Goal: Transaction & Acquisition: Purchase product/service

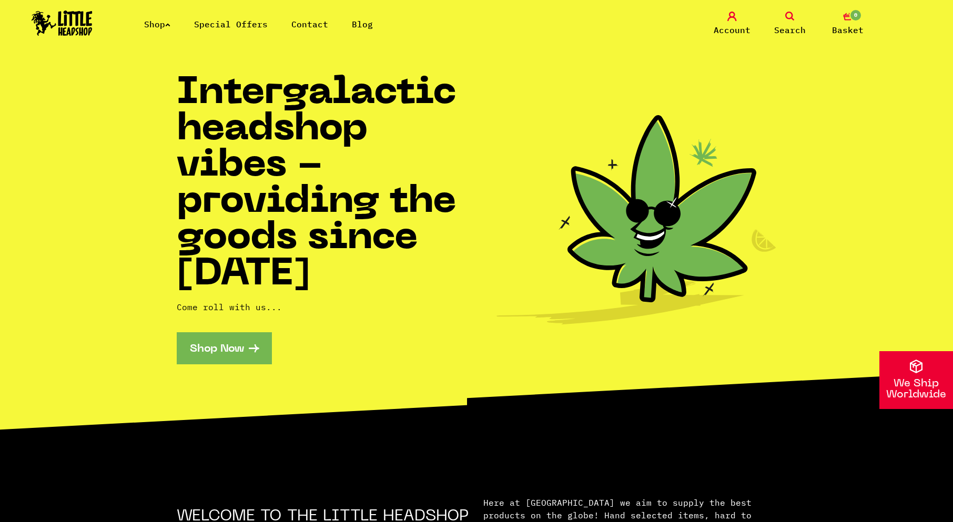
click at [226, 346] on link "Shop Now" at bounding box center [224, 348] width 95 height 32
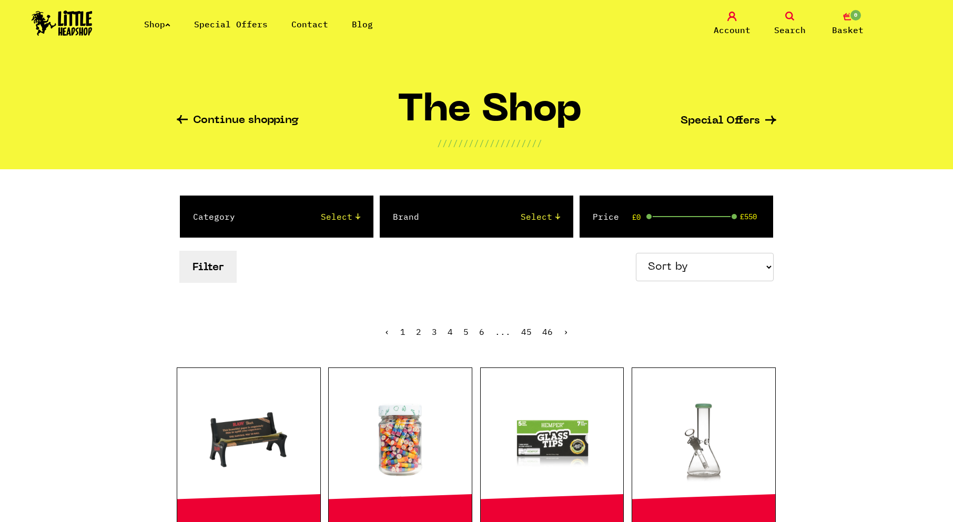
click at [339, 217] on select "Select 2 Piece 3 Piece 4 Piece 420/710 LIFE Acrylic Bongs Ashtrays Backwoods Ba…" at bounding box center [308, 216] width 104 height 13
click at [710, 346] on ul "‹ 1 2 3 4 5 6 ... 45 46 ›" at bounding box center [477, 339] width 600 height 45
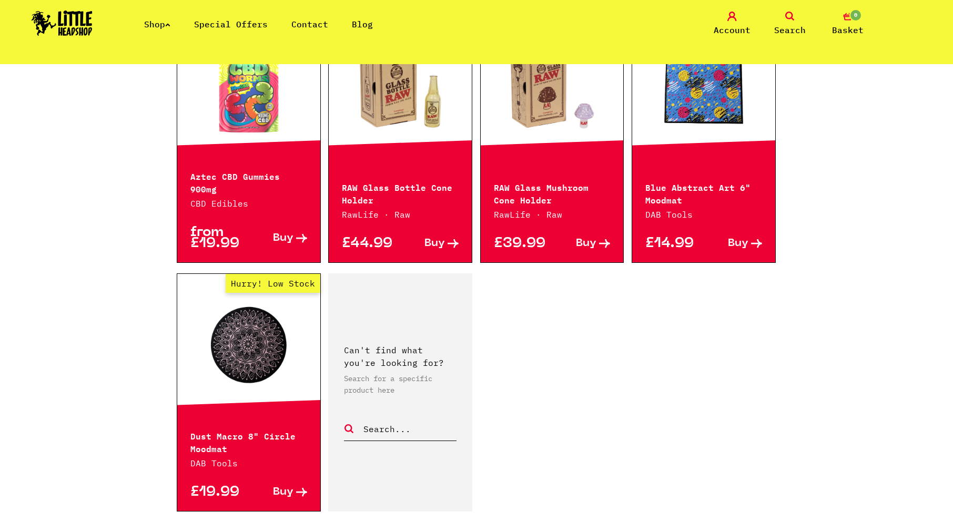
scroll to position [1525, 0]
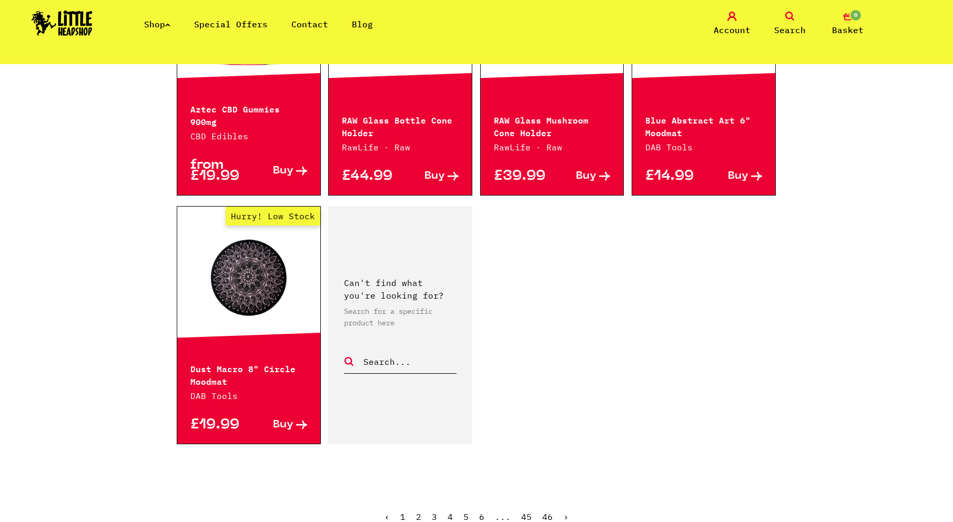
click at [399, 355] on input "text" at bounding box center [409, 362] width 94 height 14
type input "downstem"
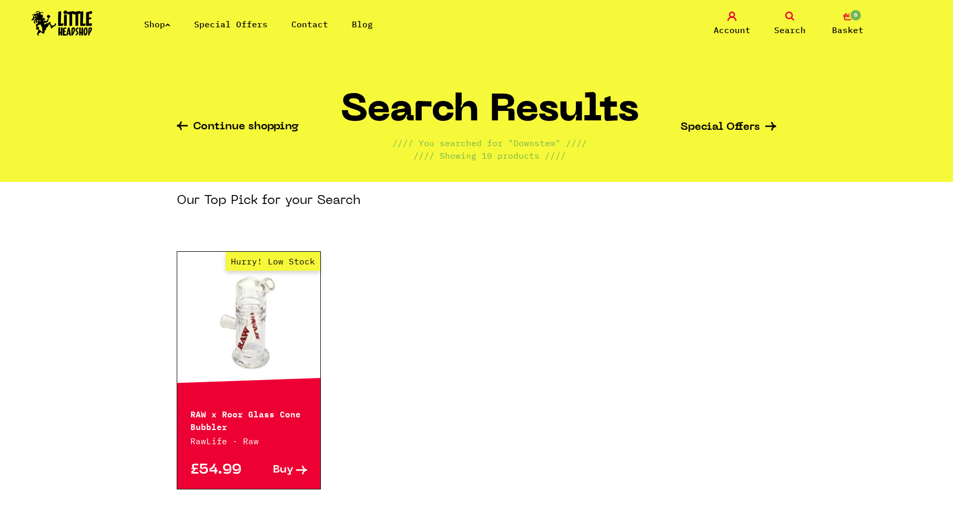
click at [184, 130] on icon at bounding box center [182, 125] width 11 height 9
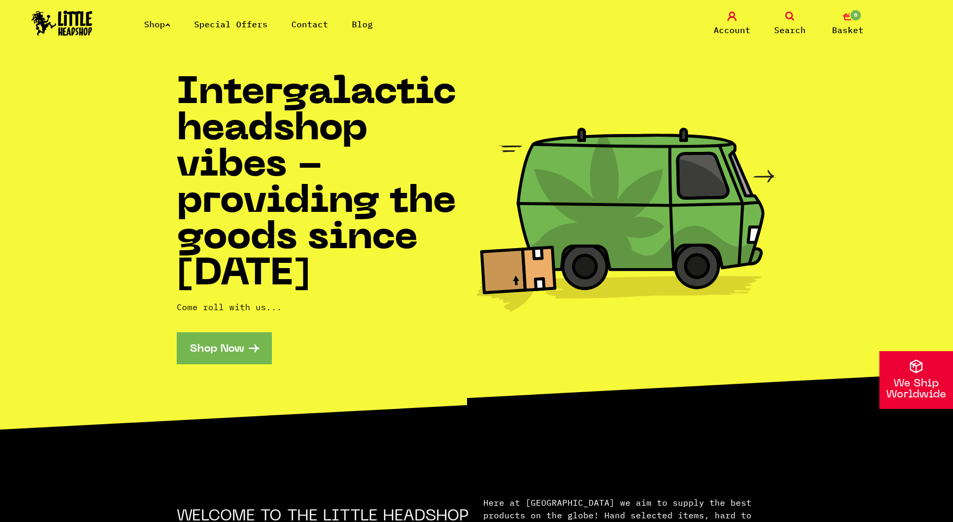
click at [231, 361] on link "Shop Now" at bounding box center [224, 348] width 95 height 32
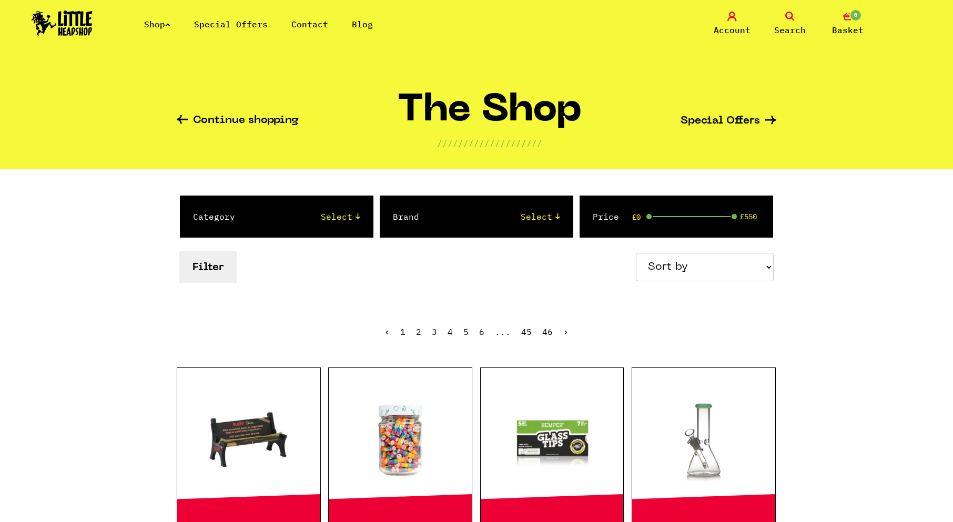
click at [421, 331] on link "2" at bounding box center [418, 332] width 5 height 11
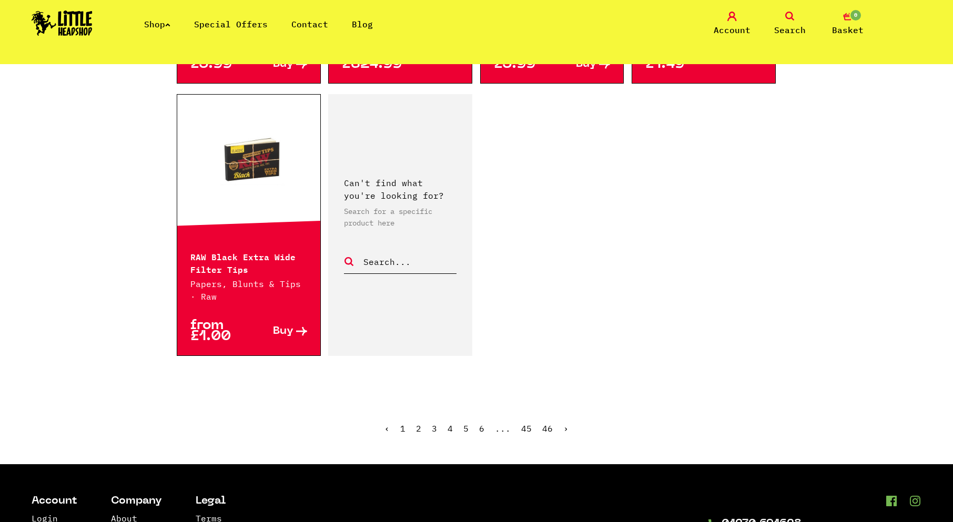
scroll to position [1578, 0]
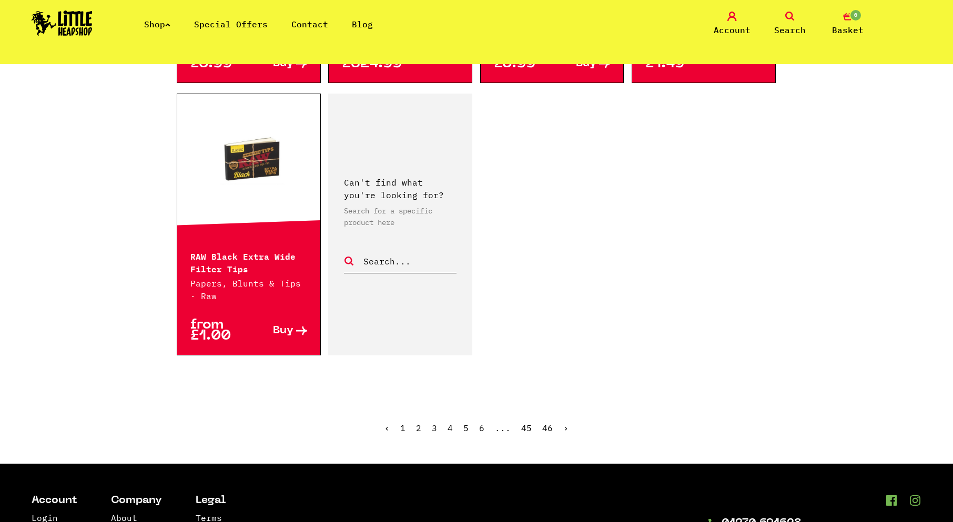
click at [564, 429] on link "›" at bounding box center [565, 428] width 5 height 11
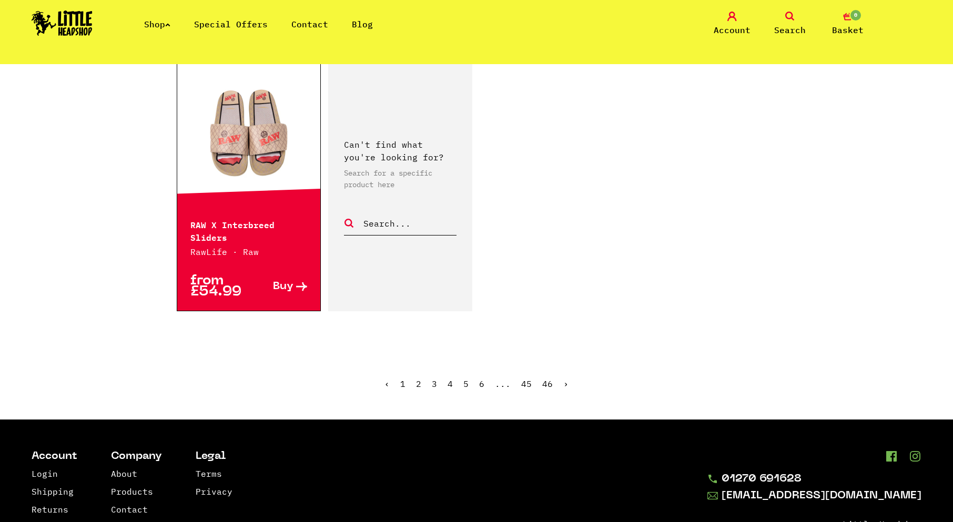
scroll to position [1683, 0]
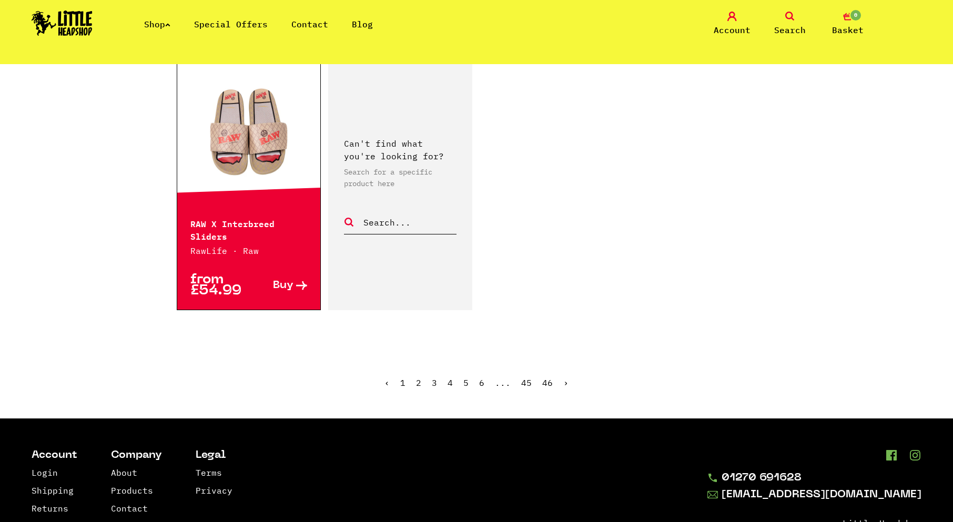
click at [567, 378] on link "›" at bounding box center [565, 383] width 5 height 11
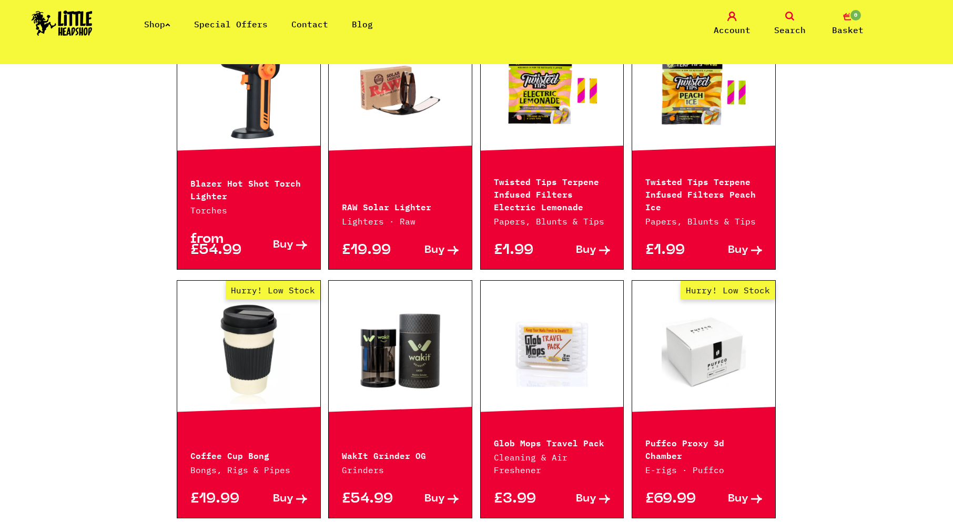
scroll to position [684, 0]
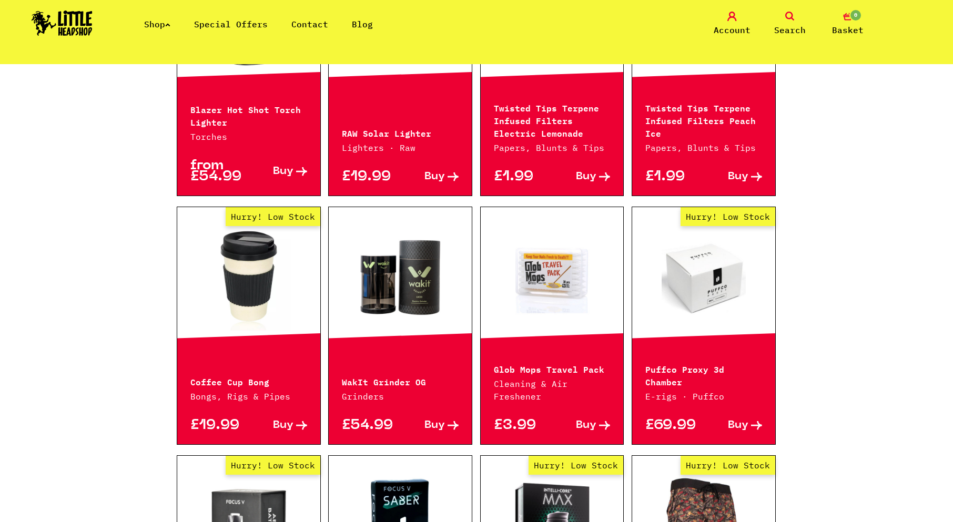
click at [590, 420] on span "Buy" at bounding box center [586, 425] width 21 height 11
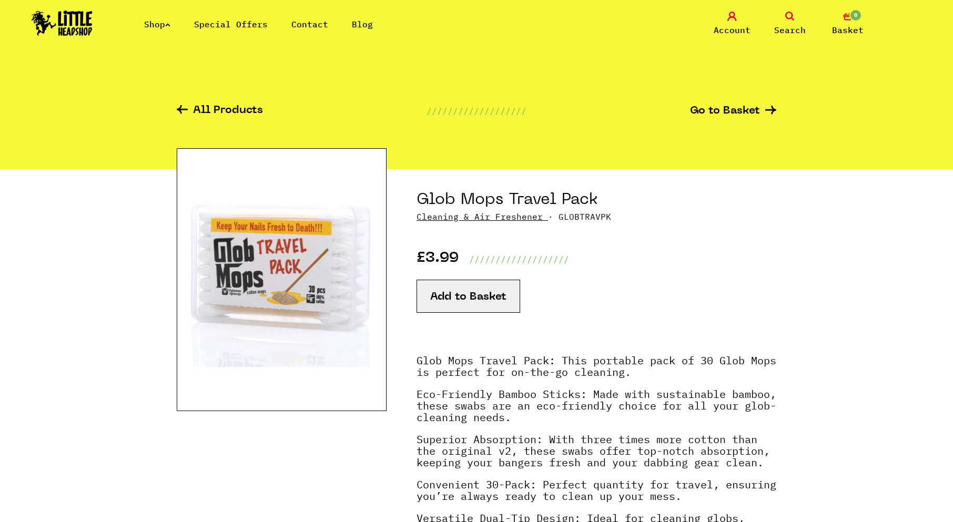
click at [466, 297] on button "Add to Basket" at bounding box center [469, 296] width 104 height 33
click at [464, 288] on button "Add to Basket" at bounding box center [469, 296] width 104 height 33
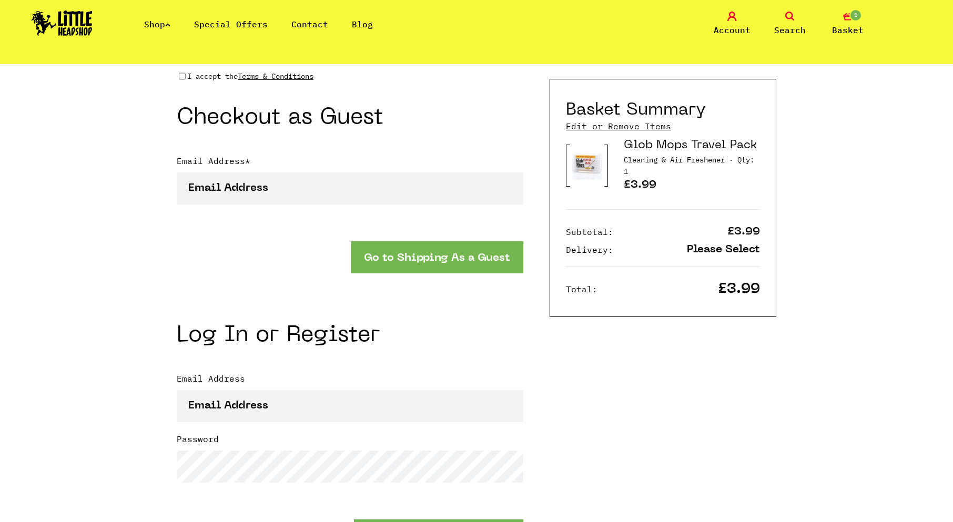
scroll to position [894, 0]
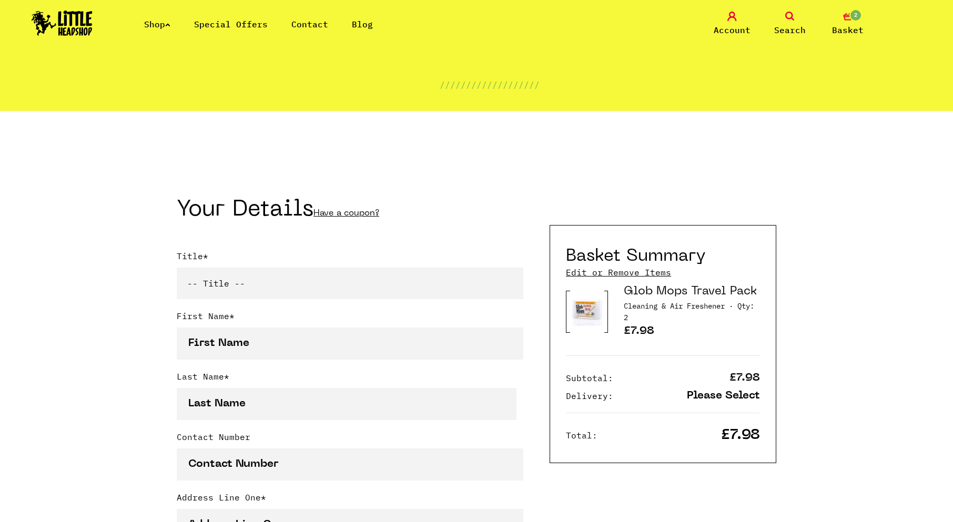
scroll to position [210, 0]
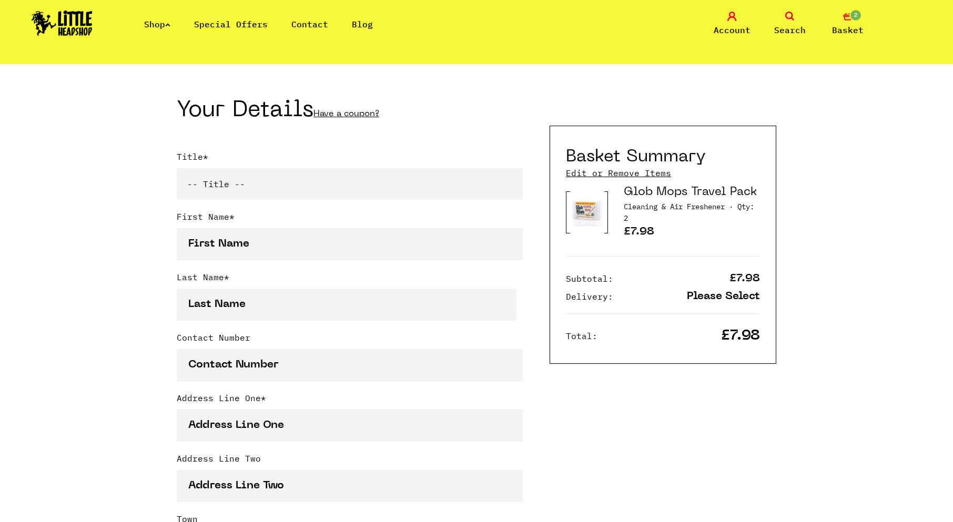
click at [637, 175] on link "Edit or Remove Items" at bounding box center [618, 173] width 105 height 12
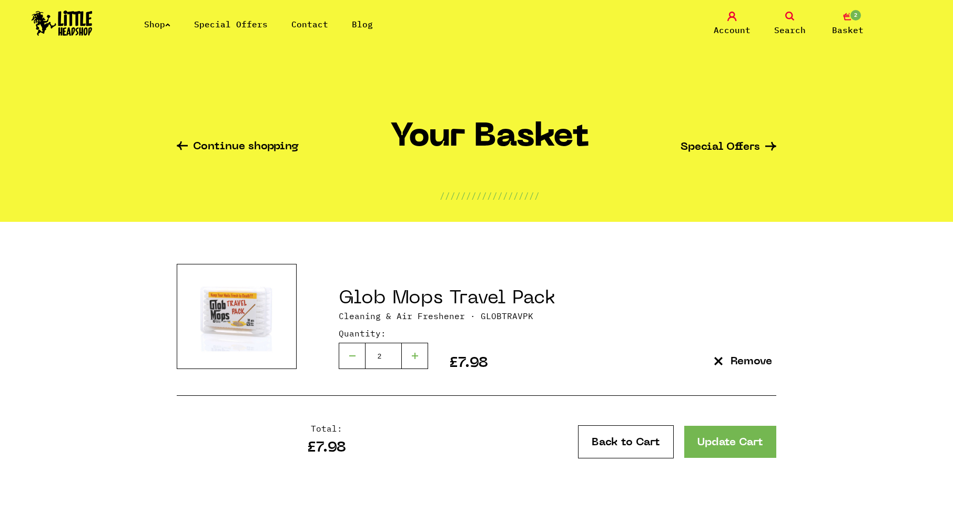
click at [357, 353] on div at bounding box center [352, 356] width 26 height 26
type input "1"
click at [239, 152] on link "Continue shopping" at bounding box center [238, 147] width 122 height 12
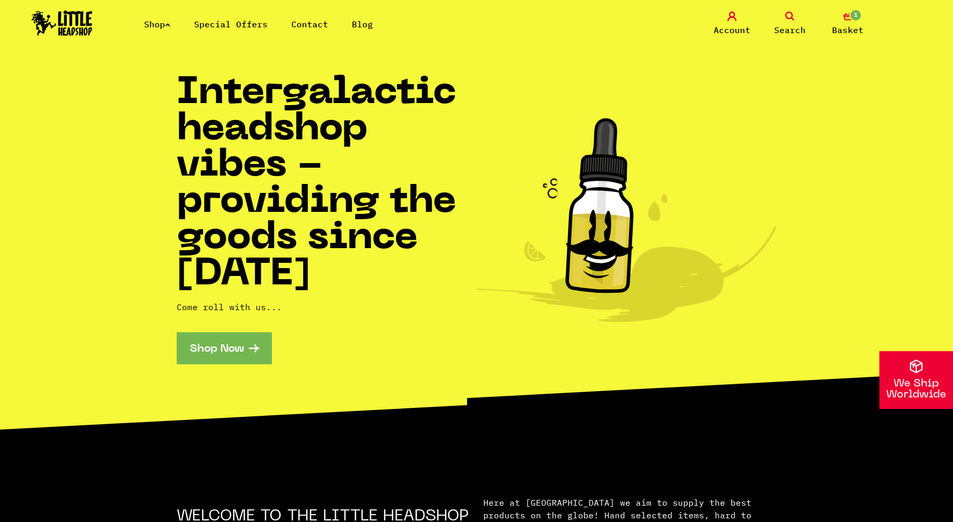
click at [215, 352] on link "Shop Now" at bounding box center [224, 348] width 95 height 32
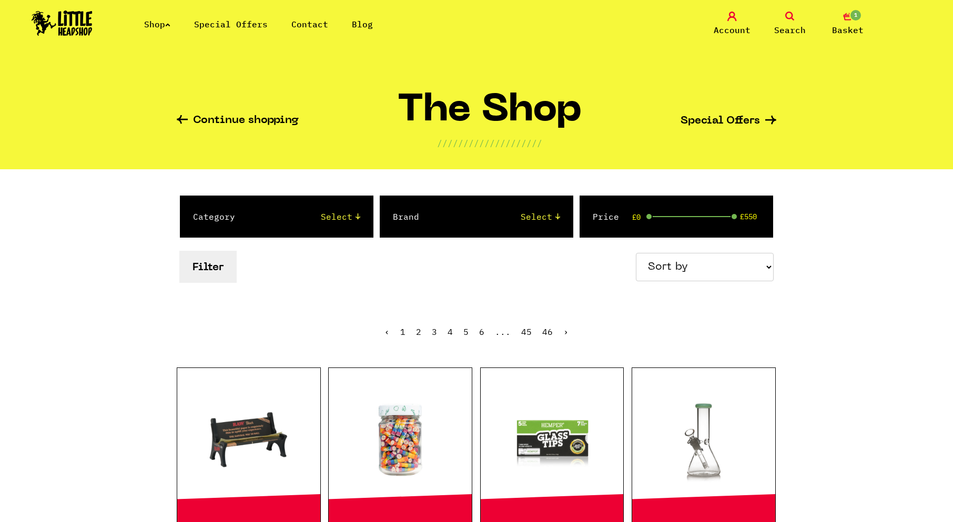
click at [435, 330] on link "3" at bounding box center [434, 332] width 5 height 11
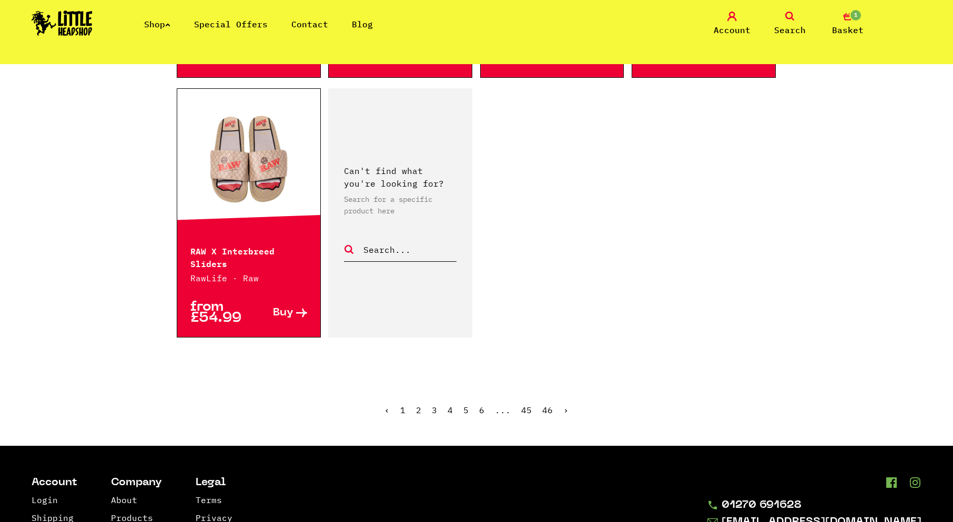
scroll to position [1716, 0]
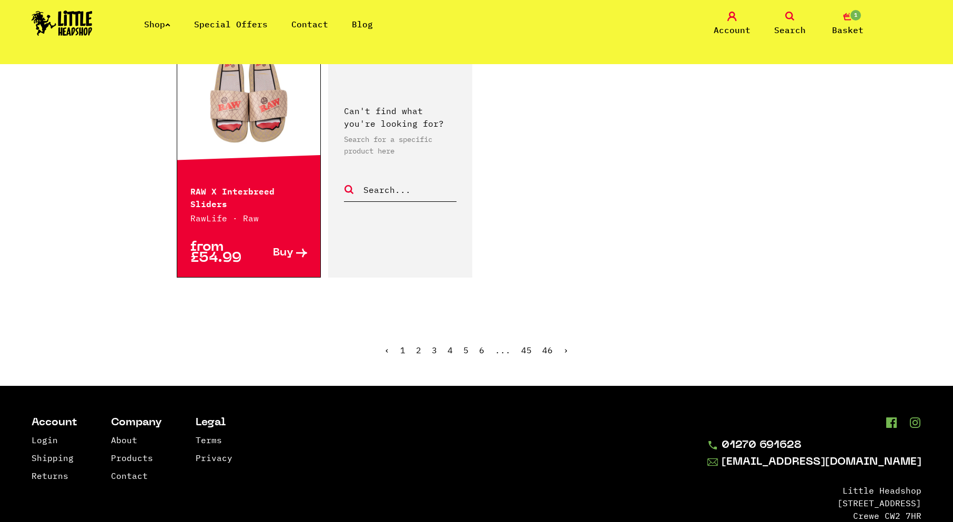
click at [566, 345] on link "›" at bounding box center [565, 350] width 5 height 11
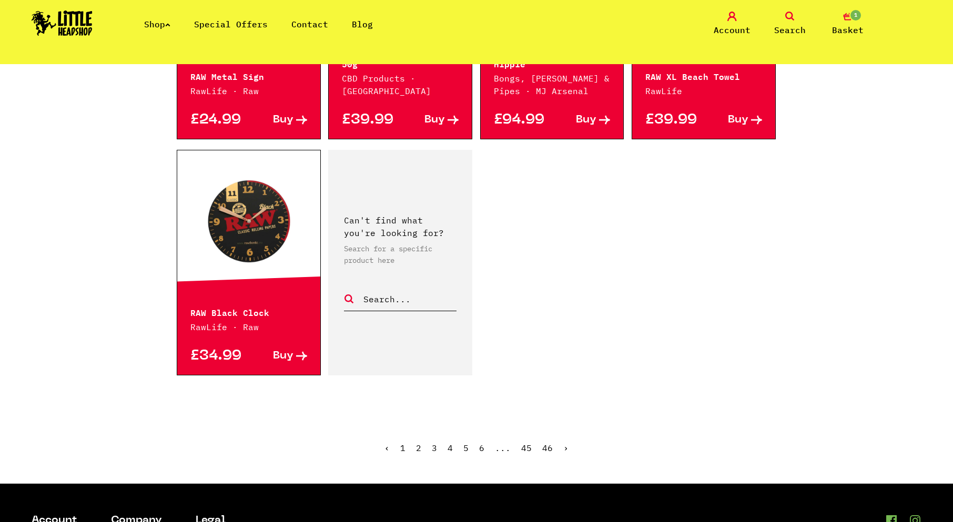
scroll to position [1525, 0]
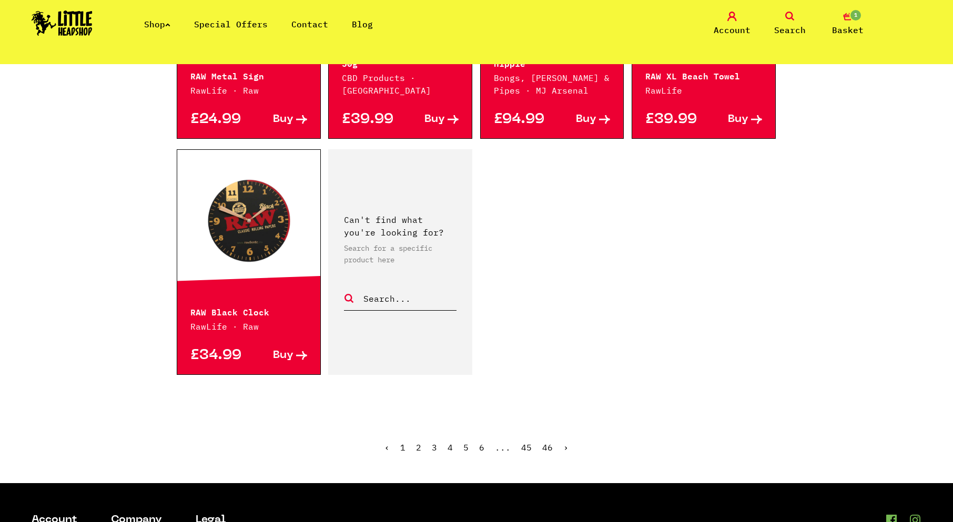
click at [565, 442] on link "›" at bounding box center [565, 447] width 5 height 11
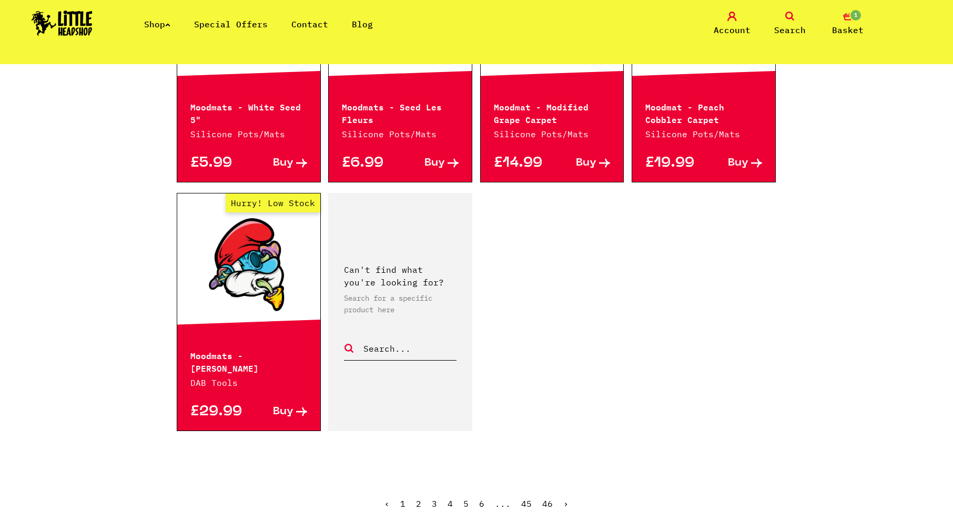
scroll to position [1578, 0]
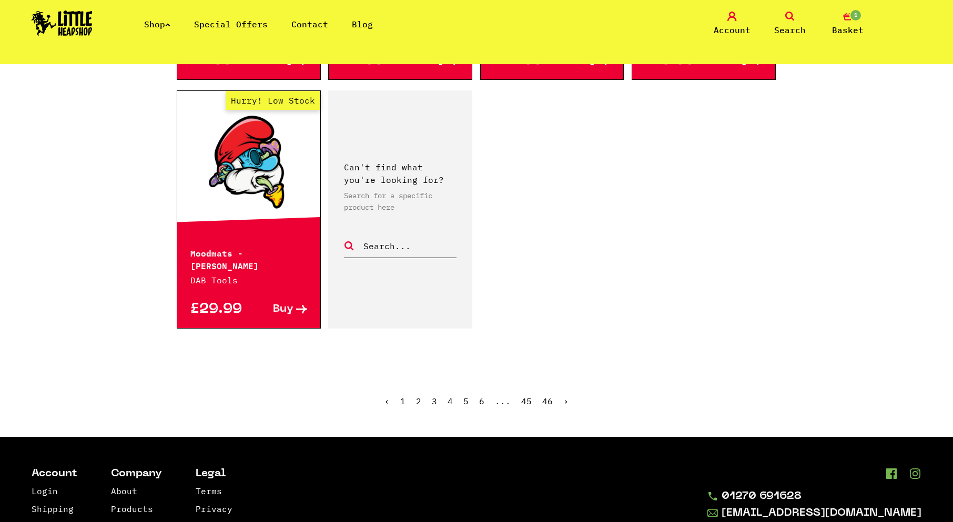
click at [563, 396] on link "›" at bounding box center [565, 401] width 5 height 11
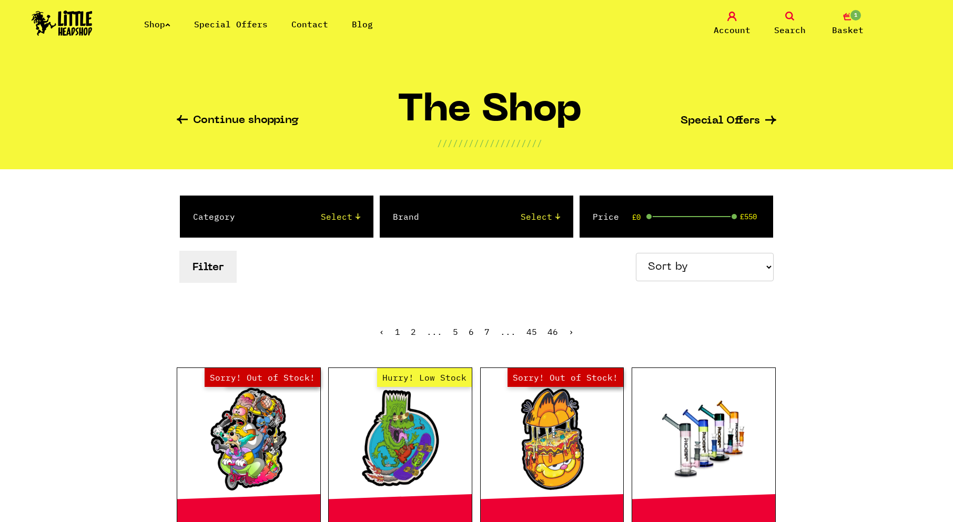
drag, startPoint x: 0, startPoint y: 0, endPoint x: 797, endPoint y: 283, distance: 845.8
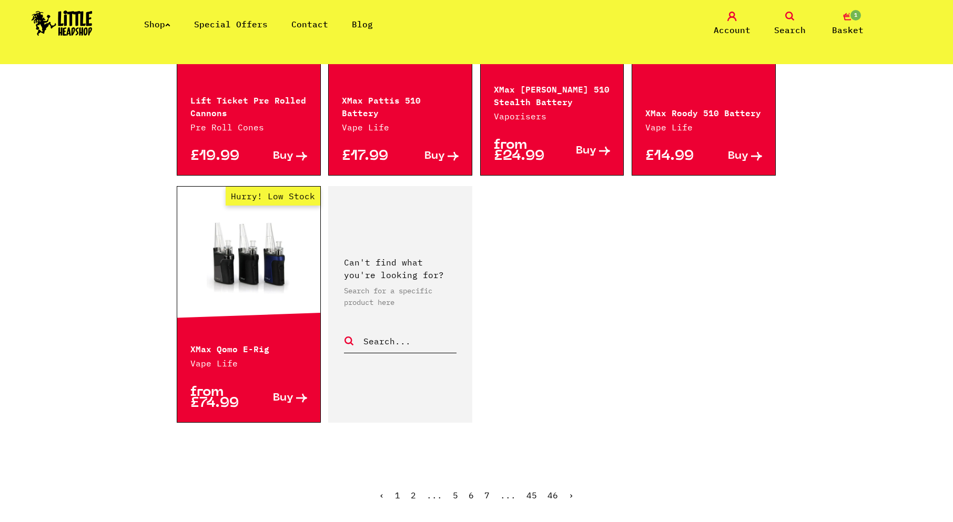
scroll to position [1525, 0]
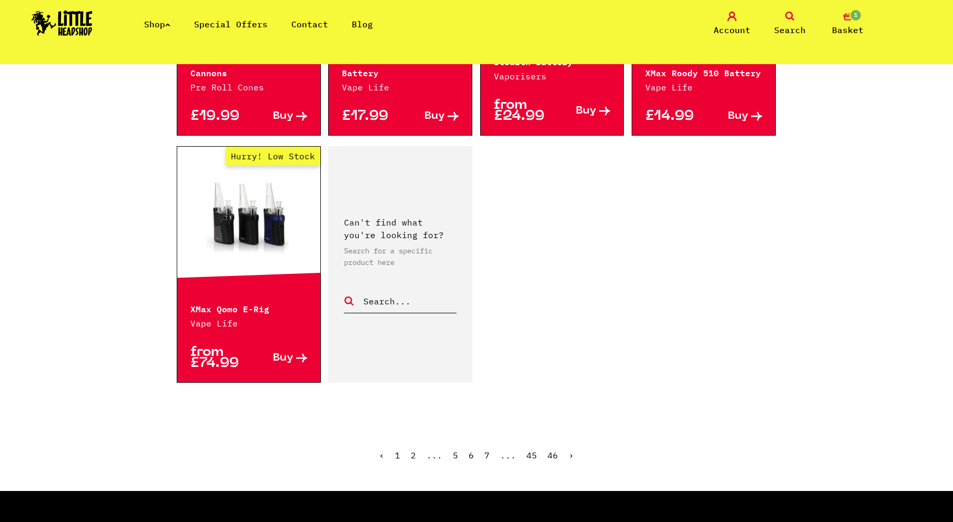
click at [573, 458] on ul "‹ 1 2 ... 5 6 7 ... 45 46 ›" at bounding box center [477, 463] width 600 height 45
click at [569, 453] on link "›" at bounding box center [571, 455] width 5 height 11
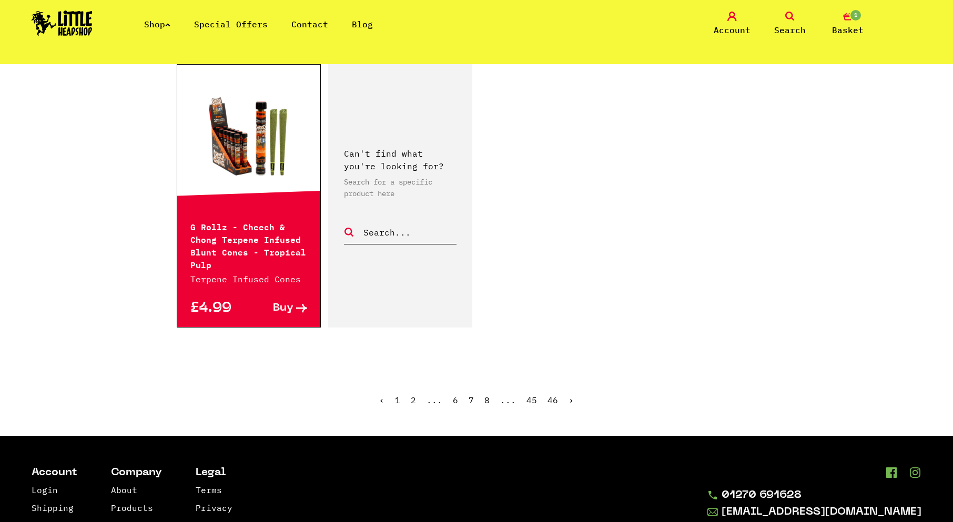
scroll to position [1631, 0]
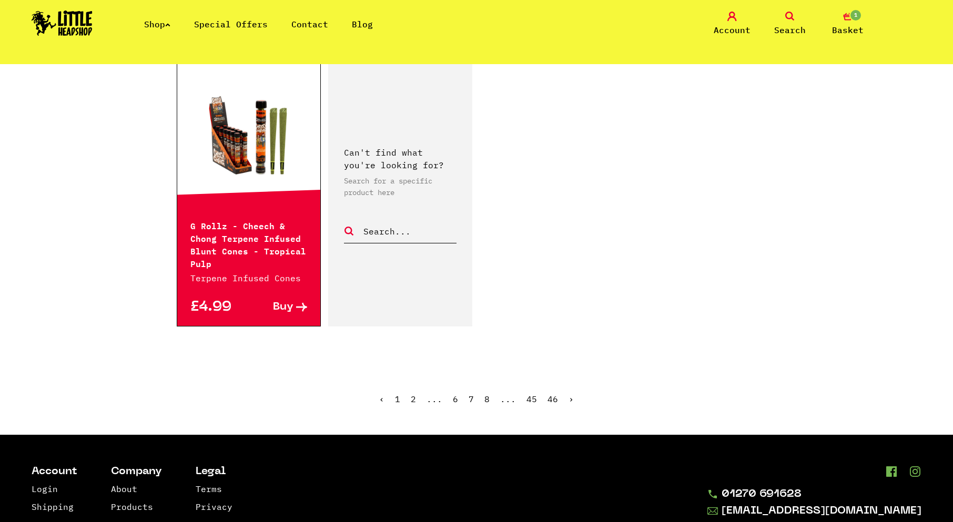
click at [571, 398] on link "›" at bounding box center [571, 399] width 5 height 11
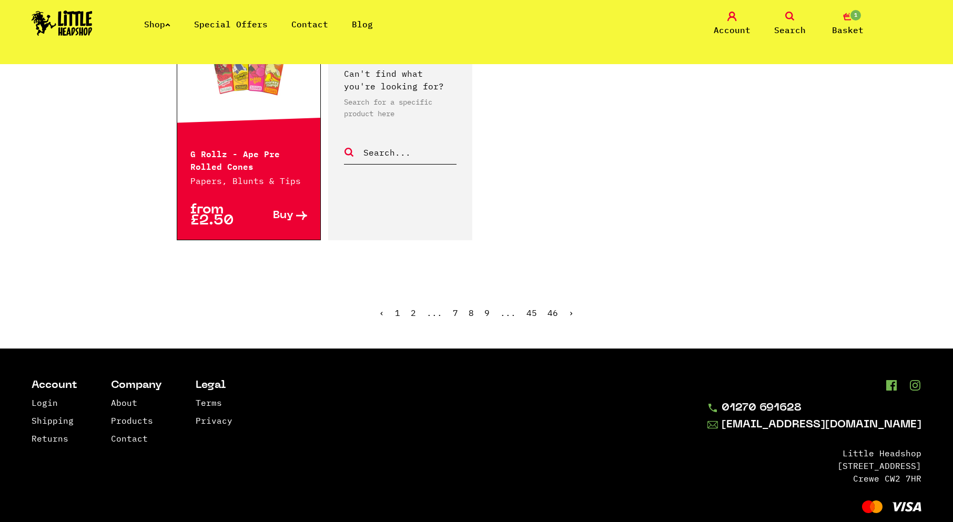
scroll to position [1683, 0]
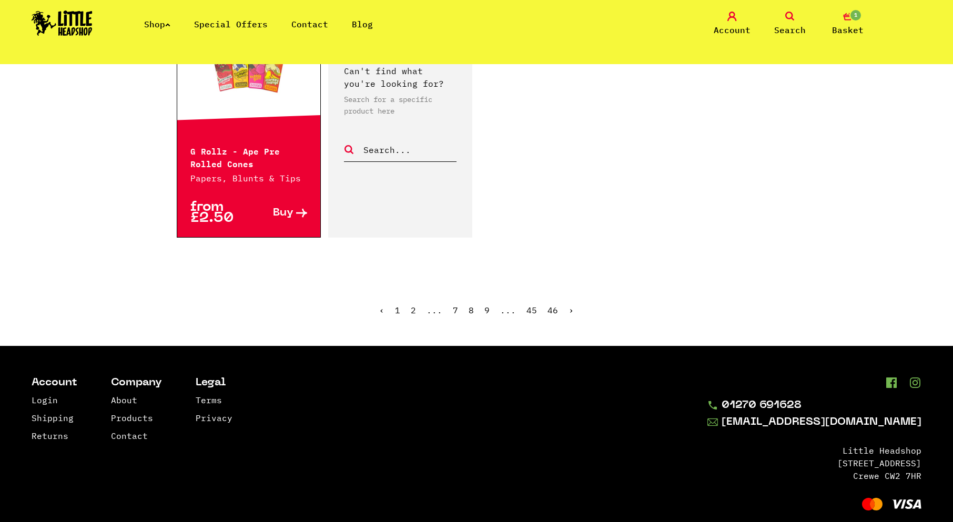
click at [569, 309] on link "›" at bounding box center [571, 310] width 5 height 11
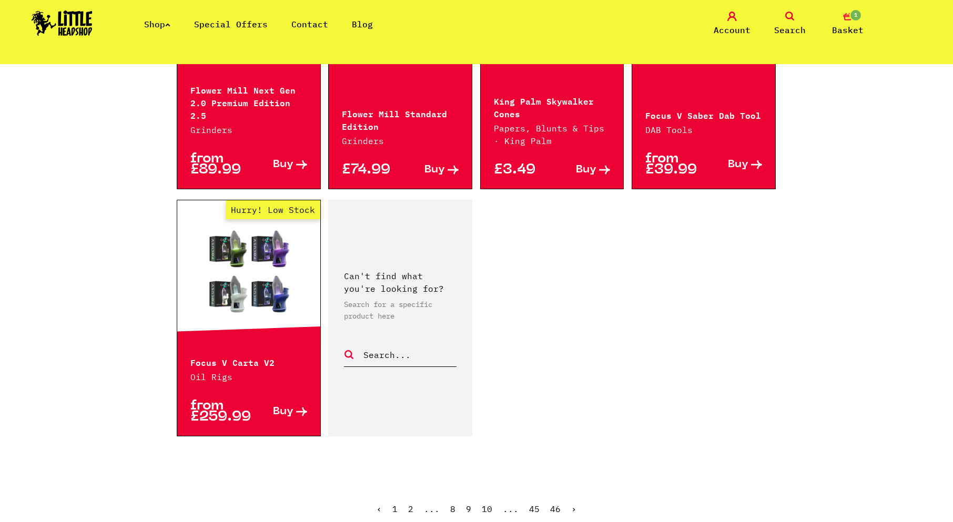
scroll to position [1683, 0]
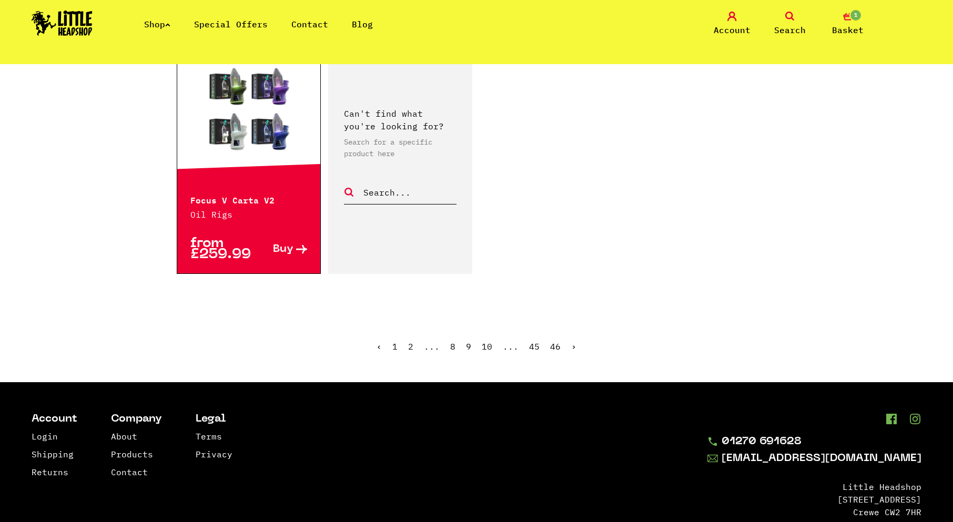
click at [571, 341] on link "›" at bounding box center [573, 346] width 5 height 11
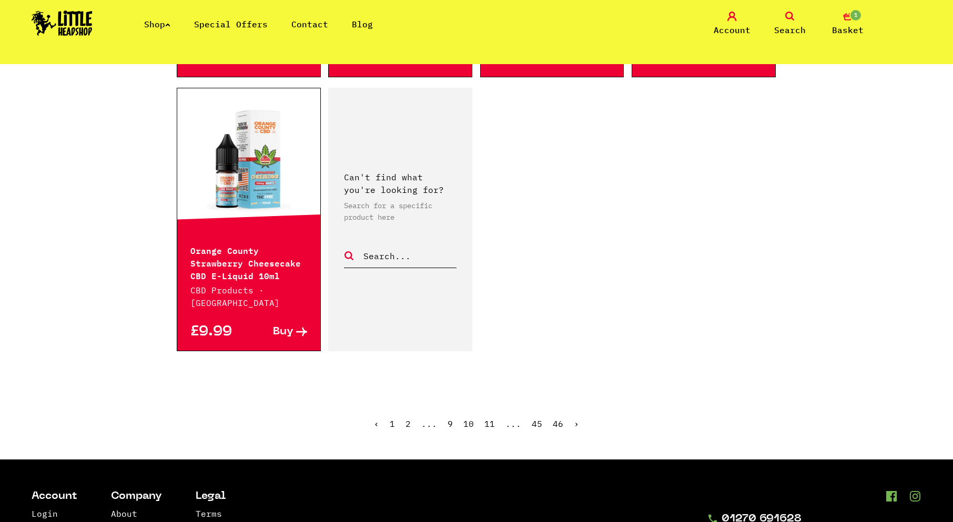
scroll to position [1631, 0]
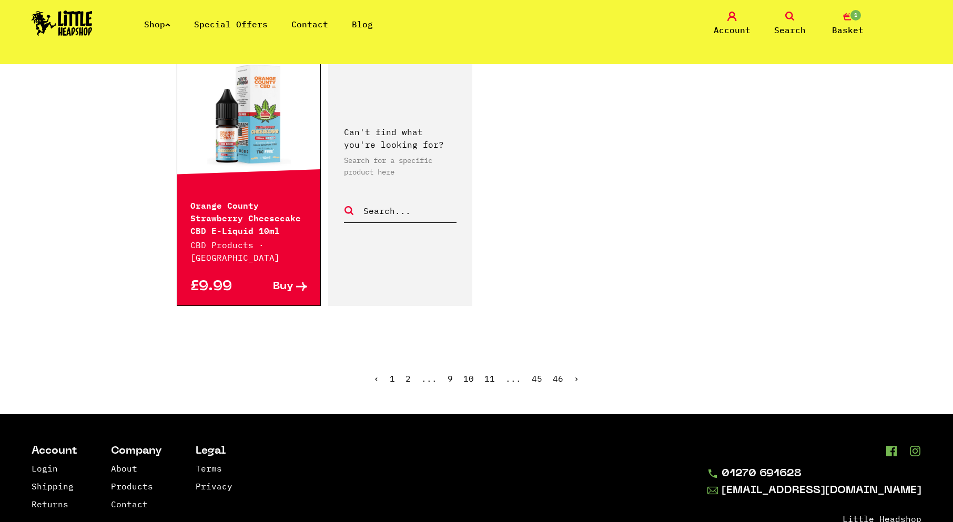
click at [574, 373] on link "›" at bounding box center [576, 378] width 5 height 11
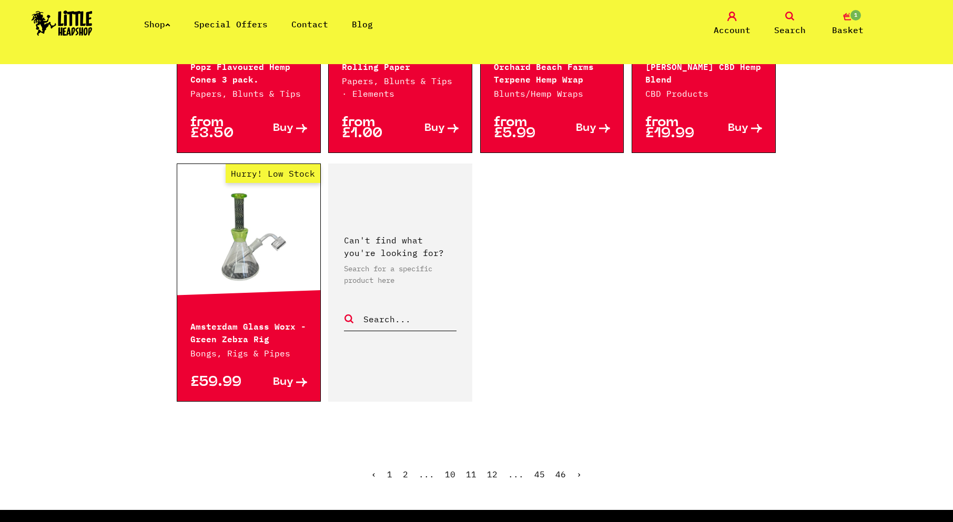
scroll to position [1683, 0]
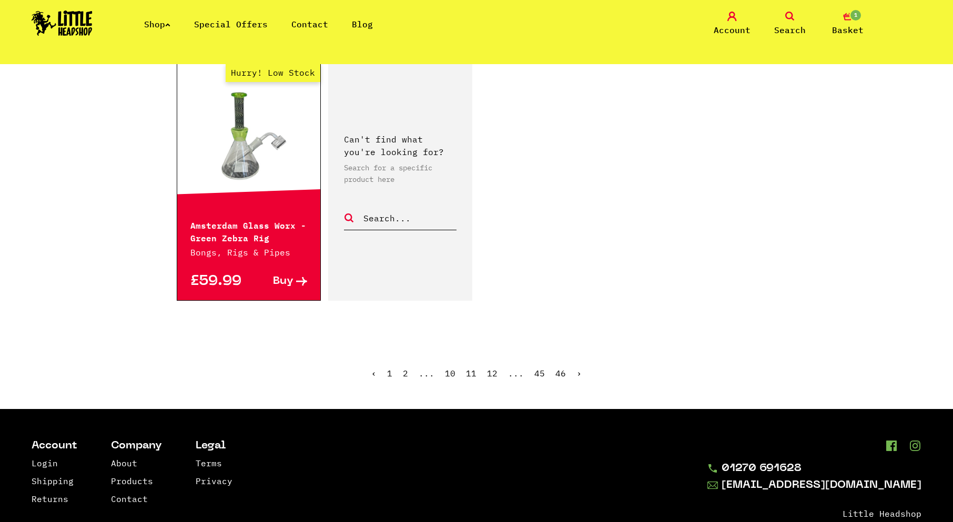
click at [576, 368] on link "›" at bounding box center [578, 373] width 5 height 11
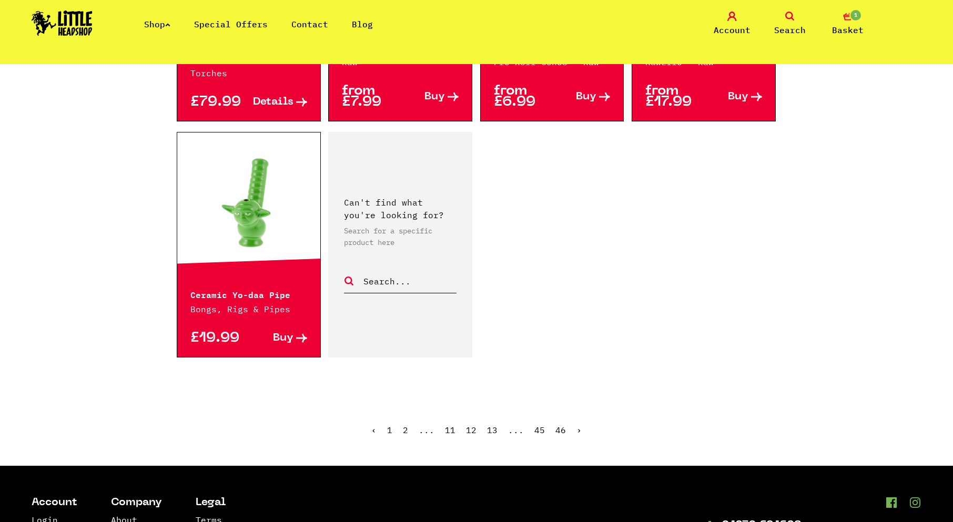
scroll to position [1578, 0]
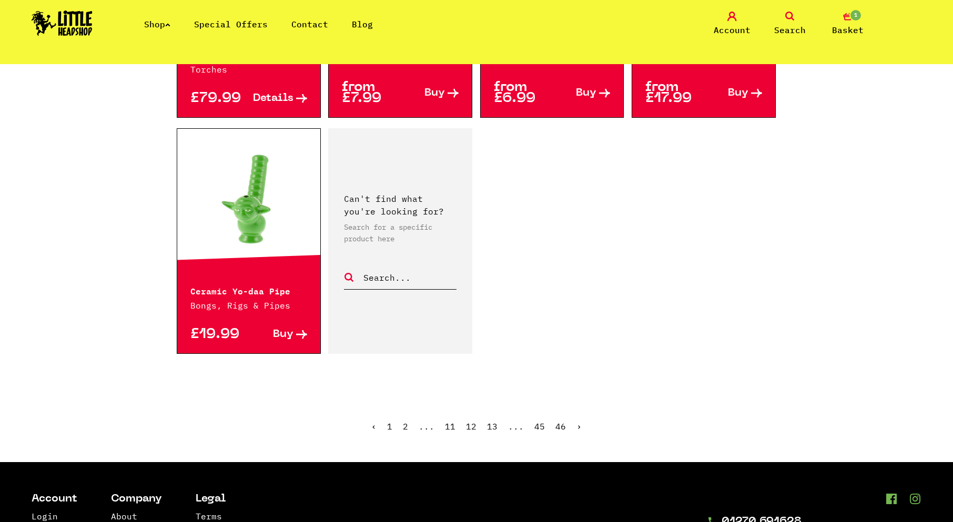
click at [578, 421] on link "›" at bounding box center [578, 426] width 5 height 11
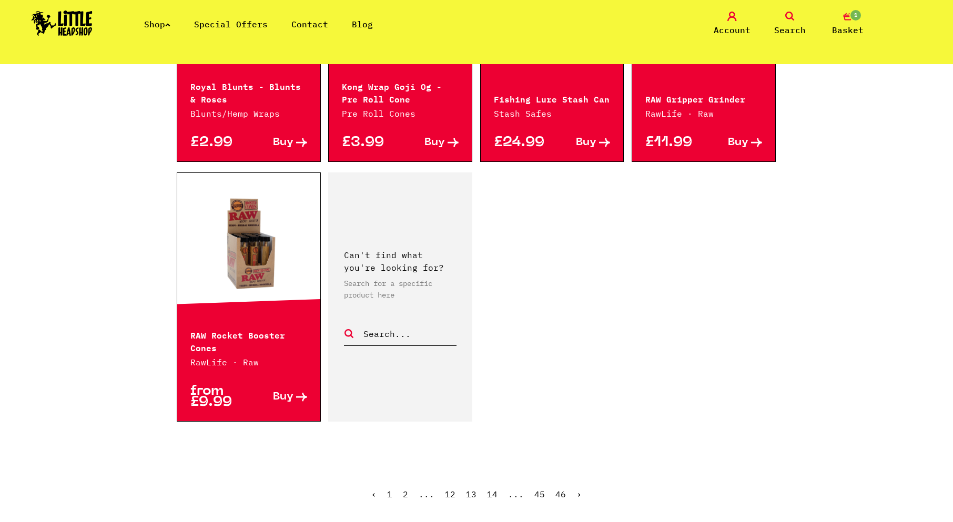
scroll to position [1631, 0]
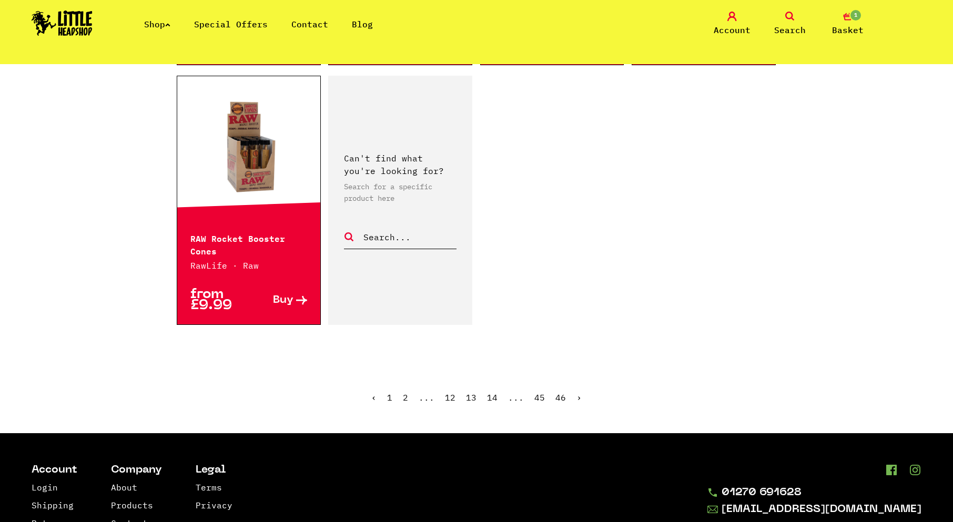
click at [576, 392] on link "›" at bounding box center [578, 397] width 5 height 11
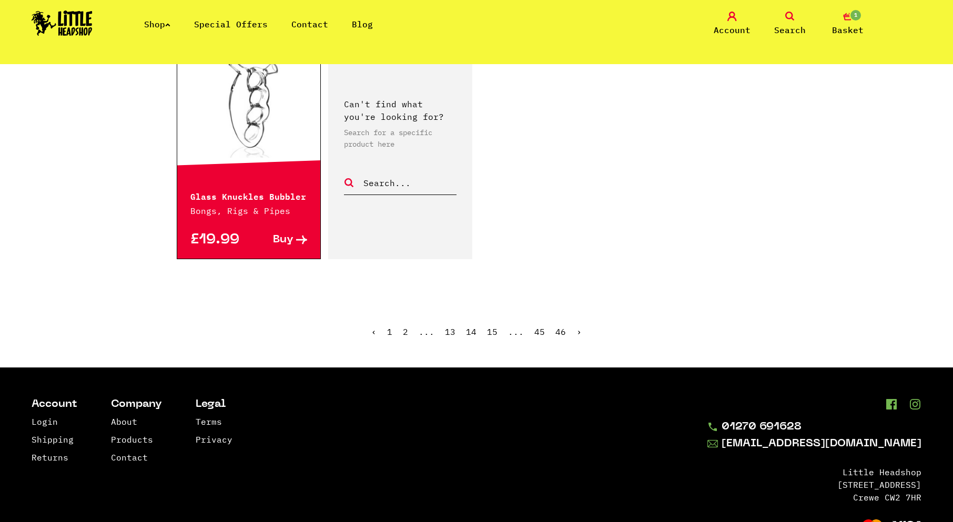
scroll to position [1736, 0]
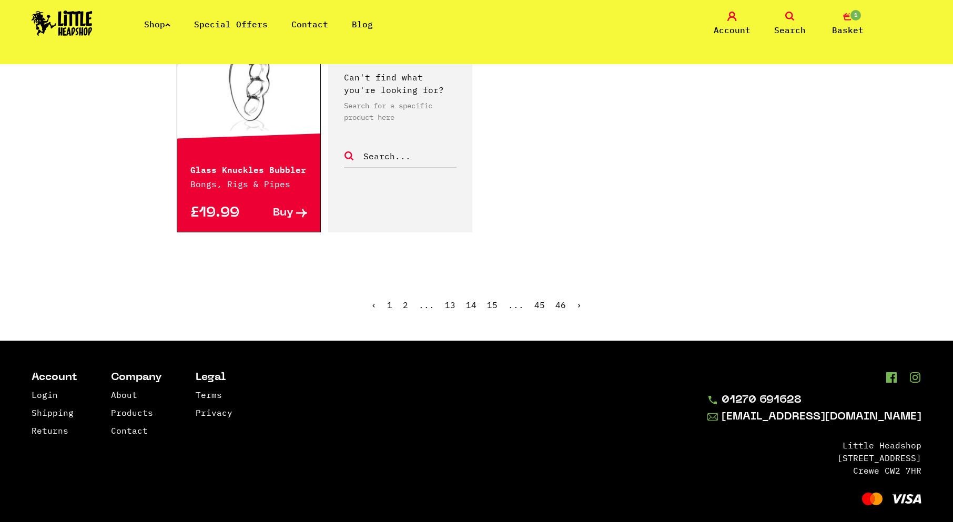
click at [580, 306] on link "›" at bounding box center [578, 305] width 5 height 11
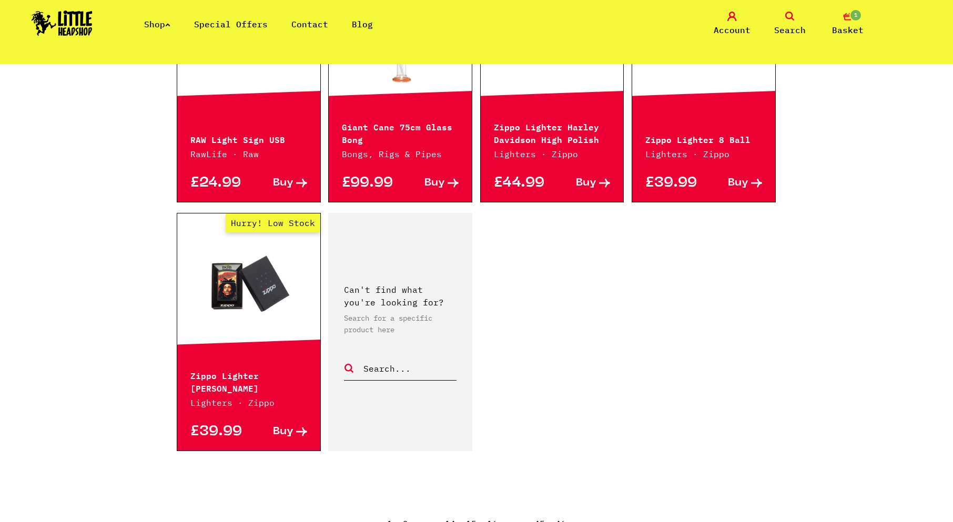
scroll to position [1525, 0]
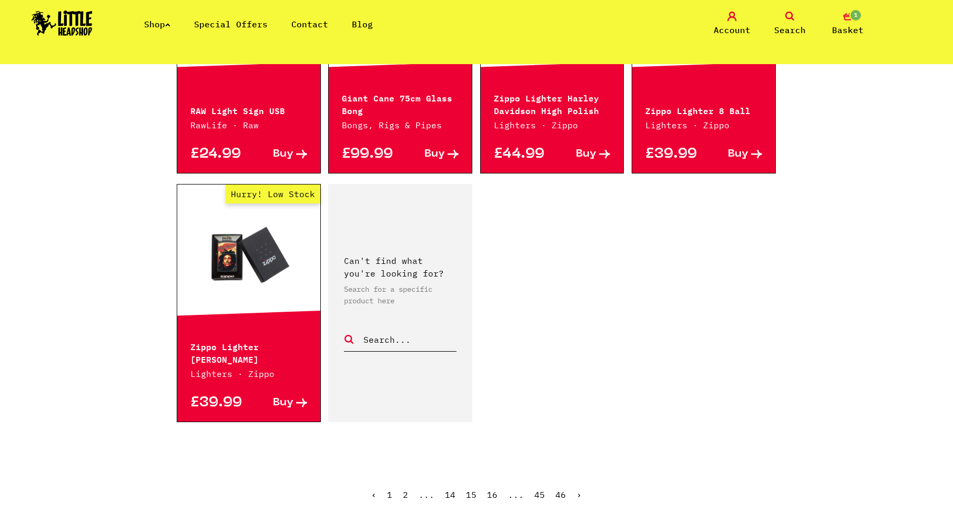
click at [579, 490] on link "›" at bounding box center [578, 495] width 5 height 11
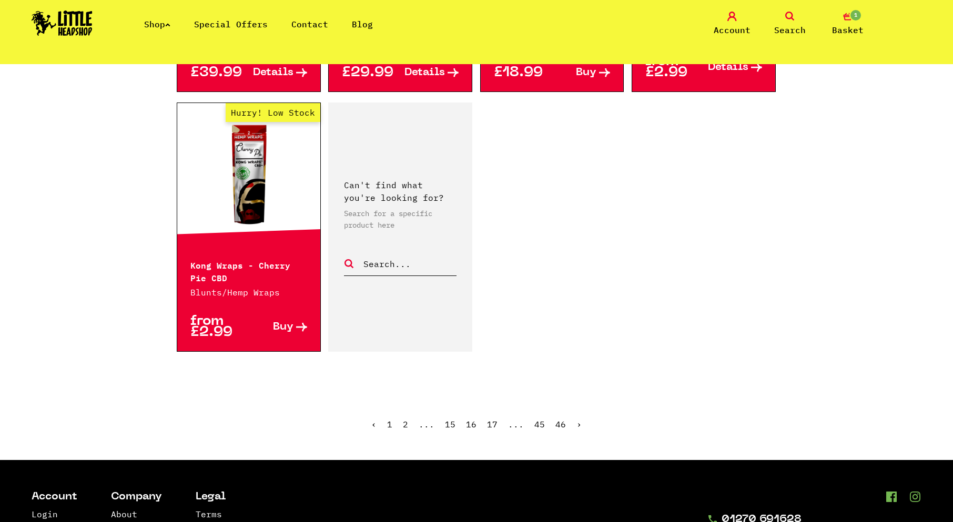
scroll to position [1631, 0]
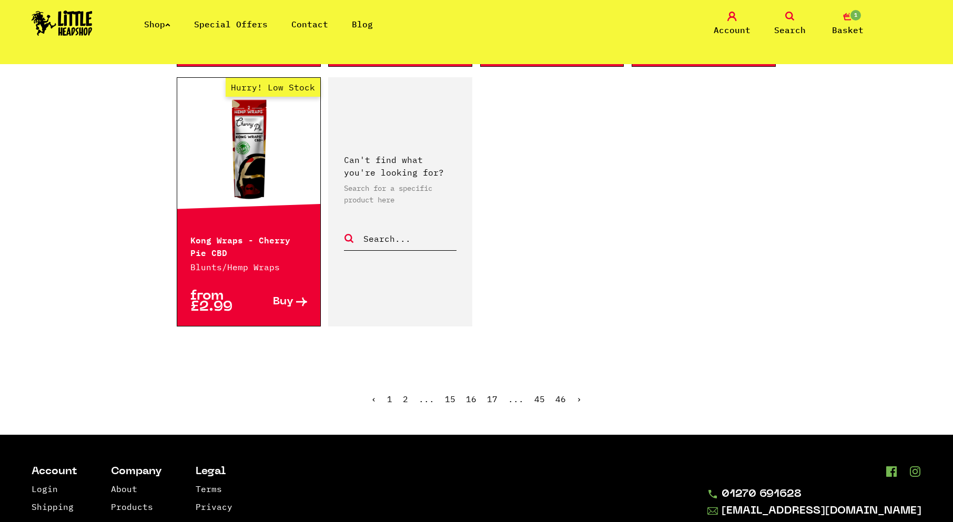
click at [577, 394] on link "›" at bounding box center [578, 399] width 5 height 11
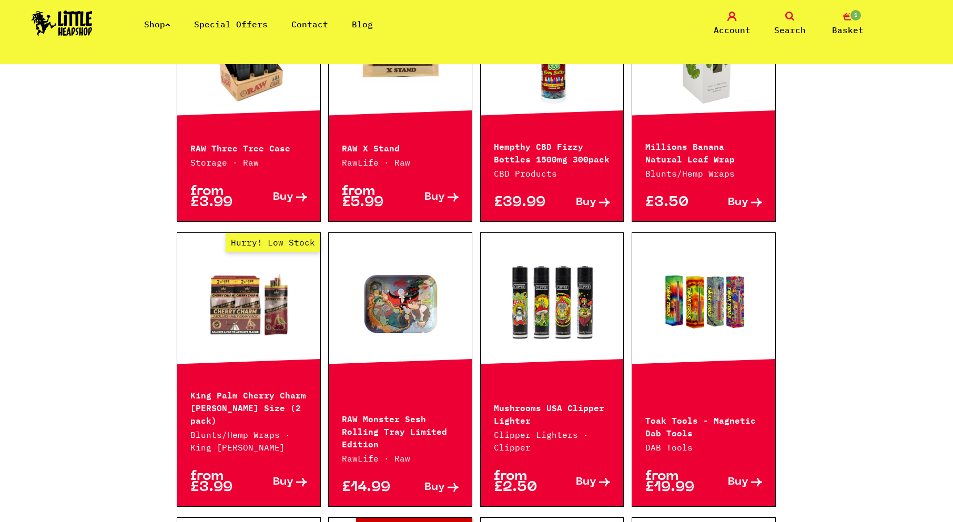
scroll to position [421, 0]
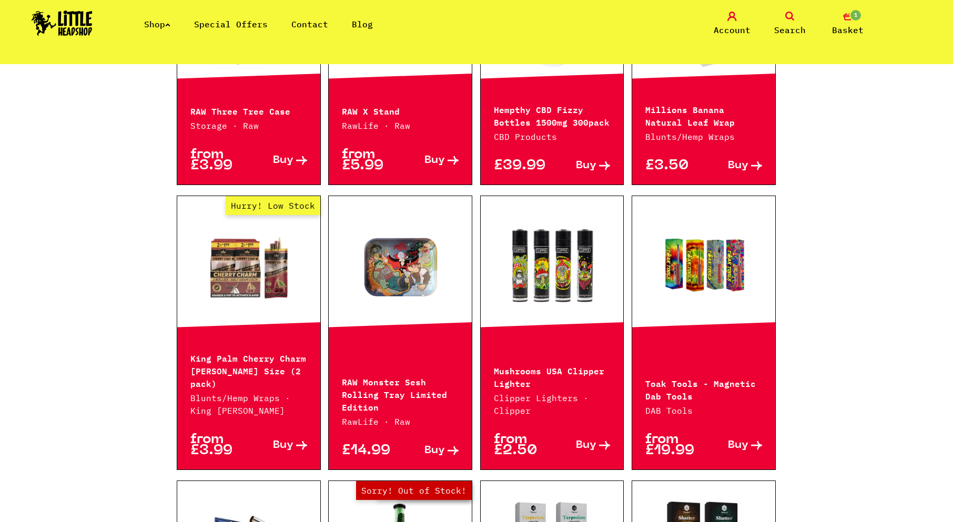
click at [709, 258] on link at bounding box center [703, 267] width 143 height 105
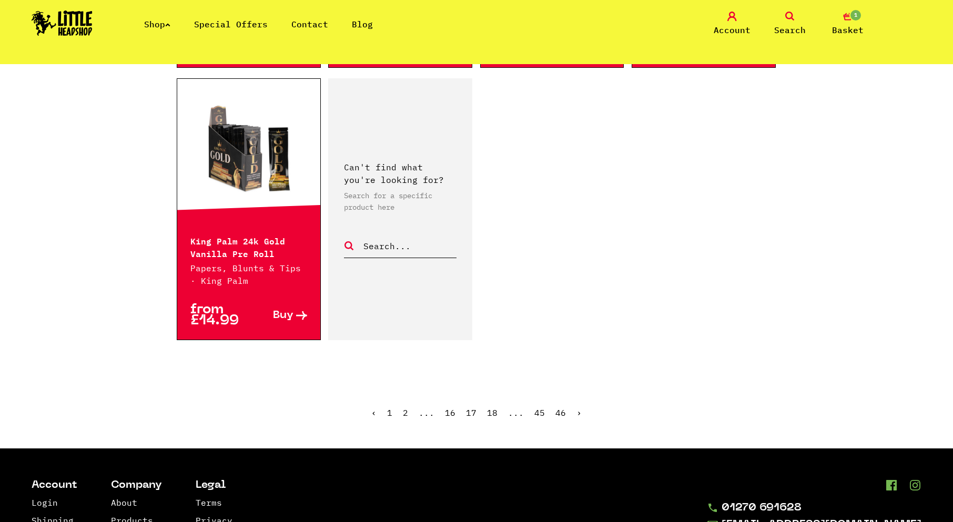
scroll to position [1631, 0]
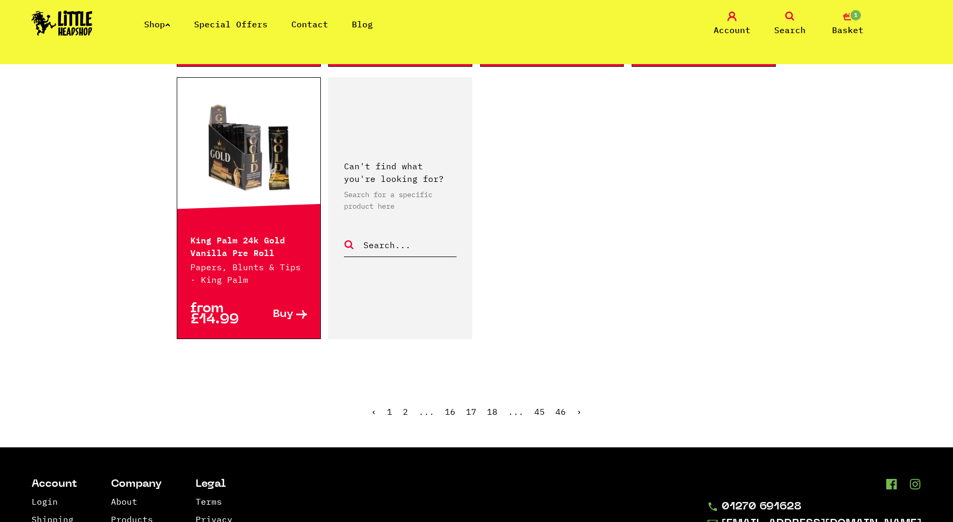
click at [576, 407] on link "›" at bounding box center [578, 412] width 5 height 11
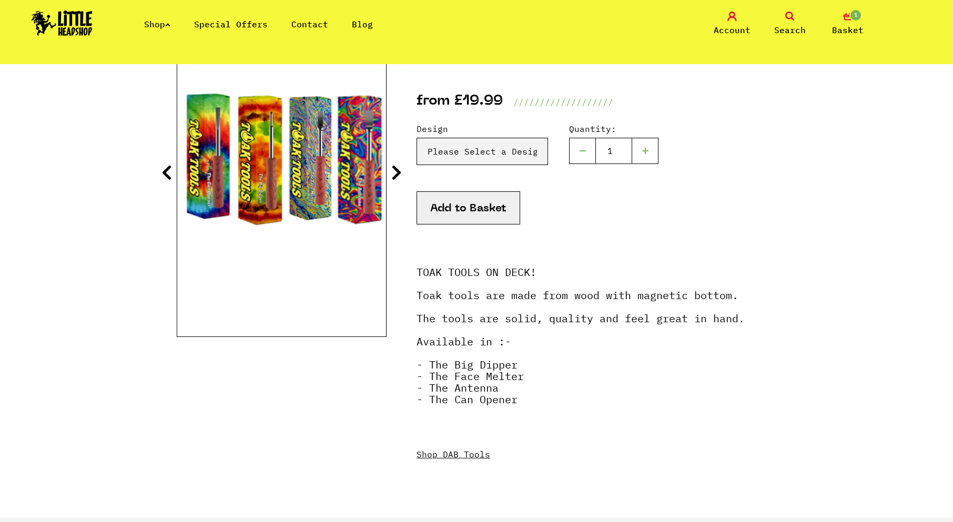
scroll to position [158, 0]
click at [399, 178] on icon at bounding box center [396, 172] width 11 height 17
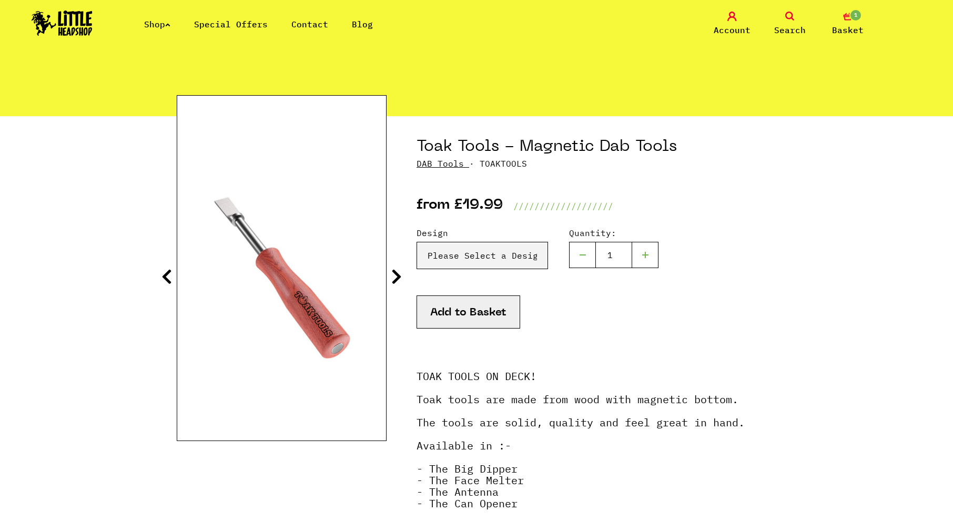
scroll to position [53, 0]
click at [401, 270] on icon at bounding box center [396, 277] width 11 height 17
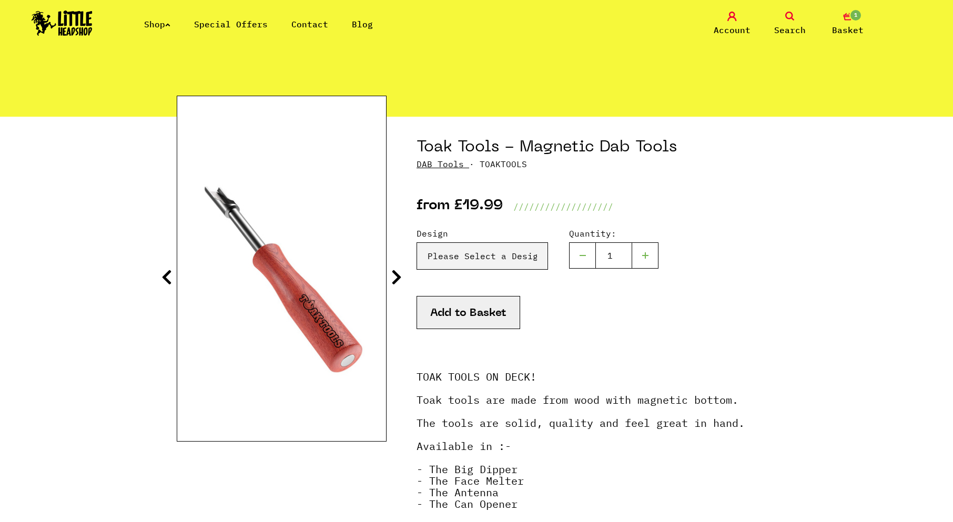
click at [401, 270] on icon at bounding box center [396, 277] width 11 height 17
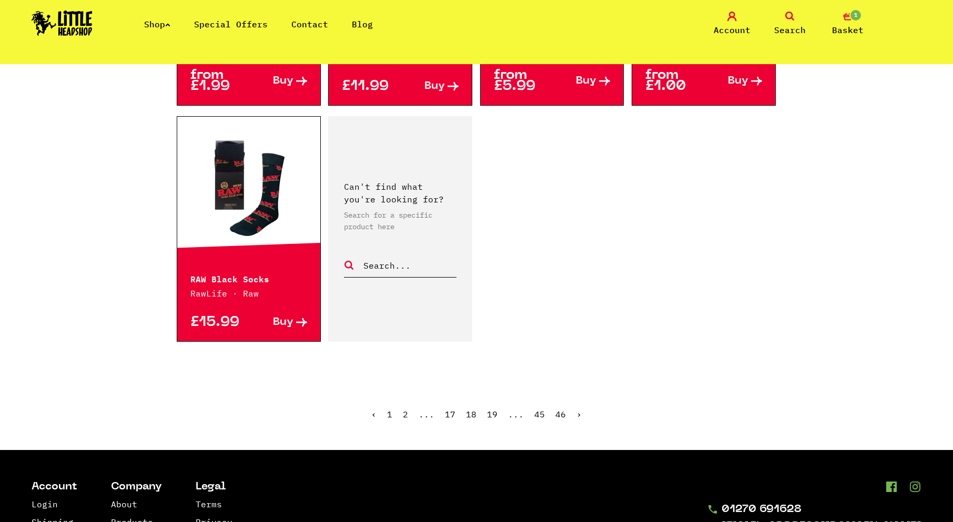
scroll to position [1631, 0]
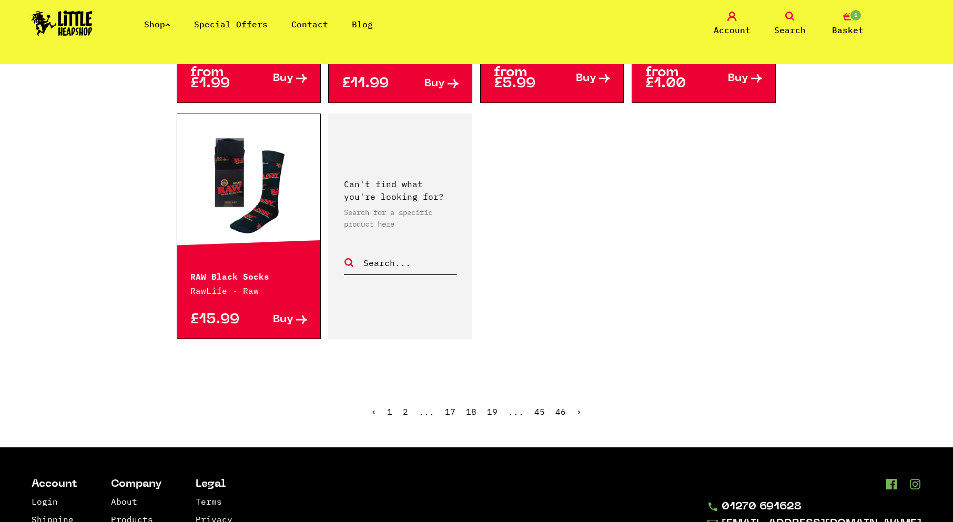
click at [573, 397] on ul "‹ 1 2 ... 17 18 19 ... 45 46 ›" at bounding box center [477, 419] width 600 height 45
click at [578, 407] on link "›" at bounding box center [578, 412] width 5 height 11
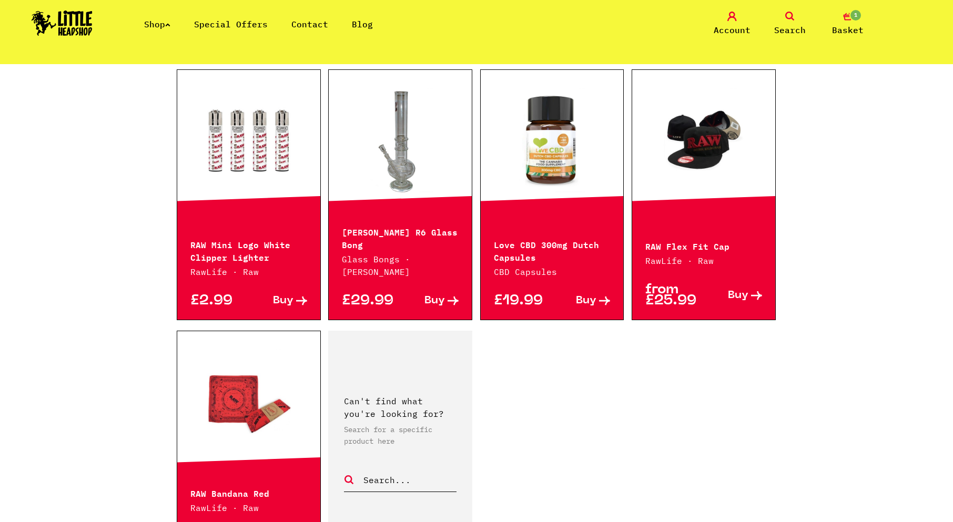
scroll to position [1473, 0]
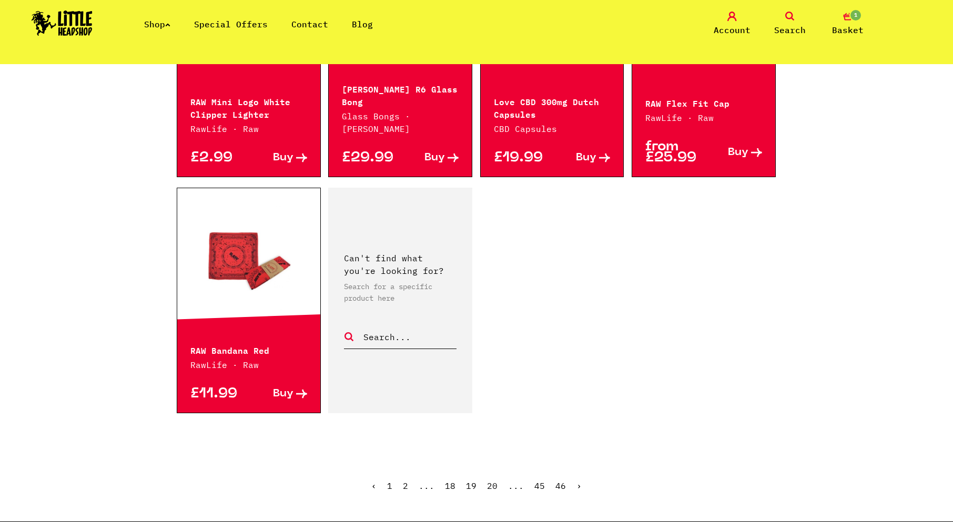
click at [577, 487] on link "›" at bounding box center [578, 486] width 5 height 11
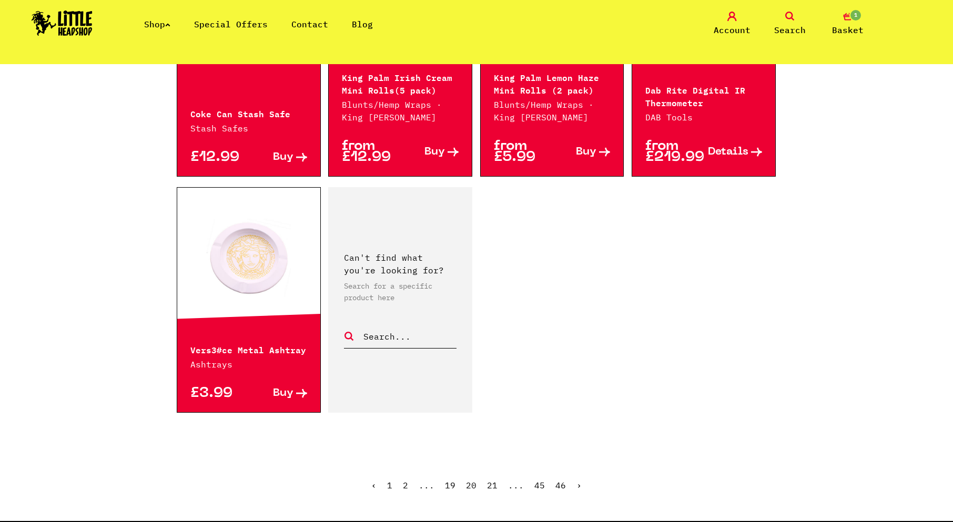
scroll to position [1578, 0]
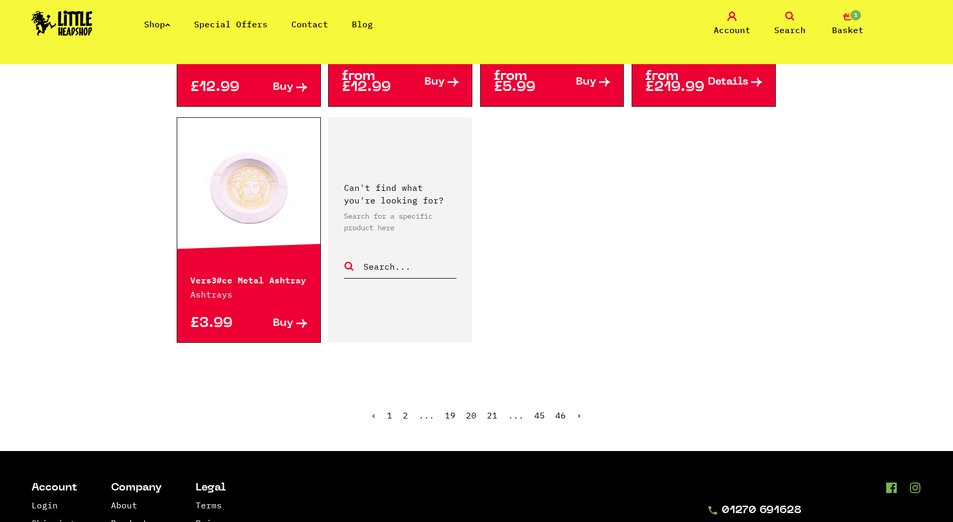
click at [578, 410] on link "›" at bounding box center [578, 415] width 5 height 11
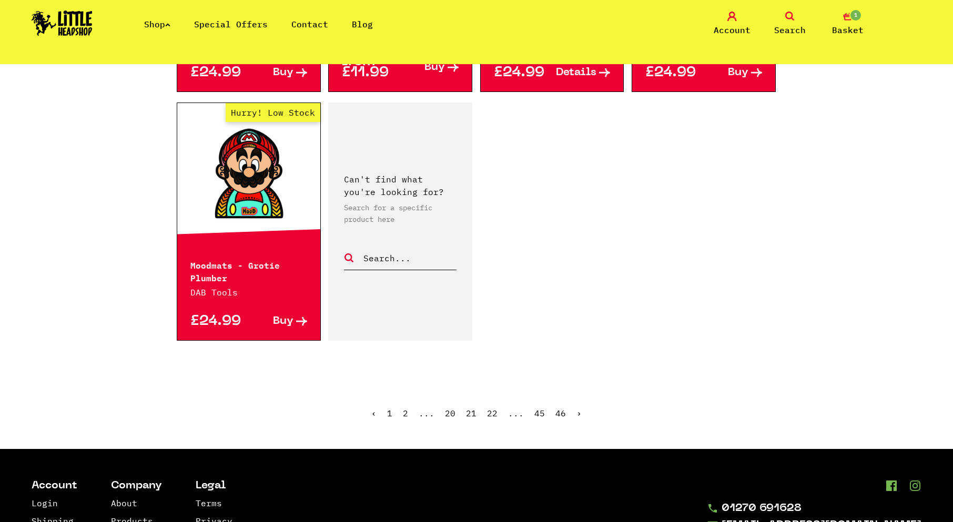
scroll to position [1631, 0]
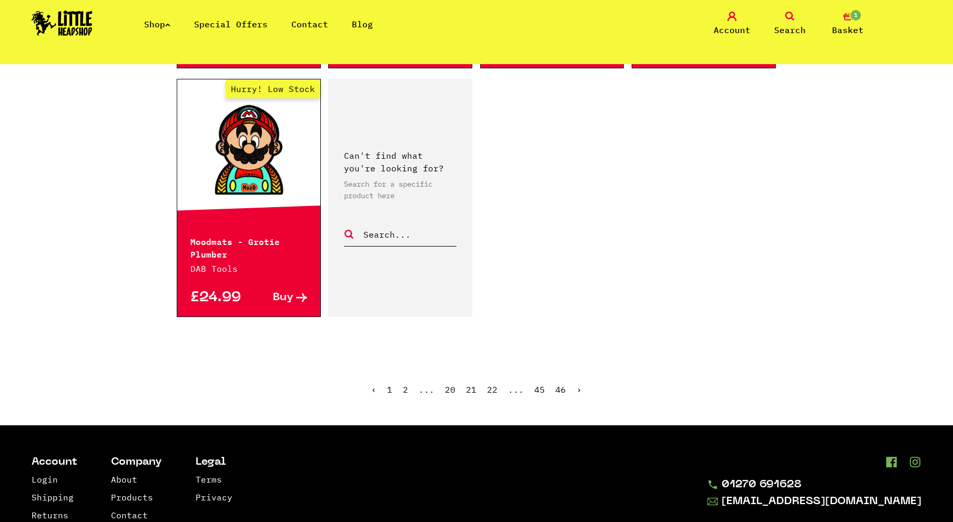
click at [576, 384] on link "›" at bounding box center [578, 389] width 5 height 11
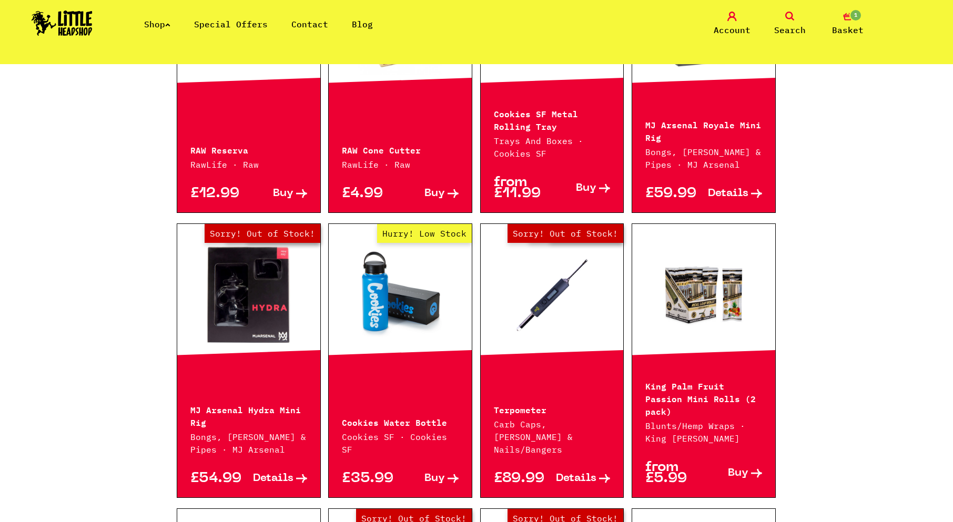
scroll to position [421, 0]
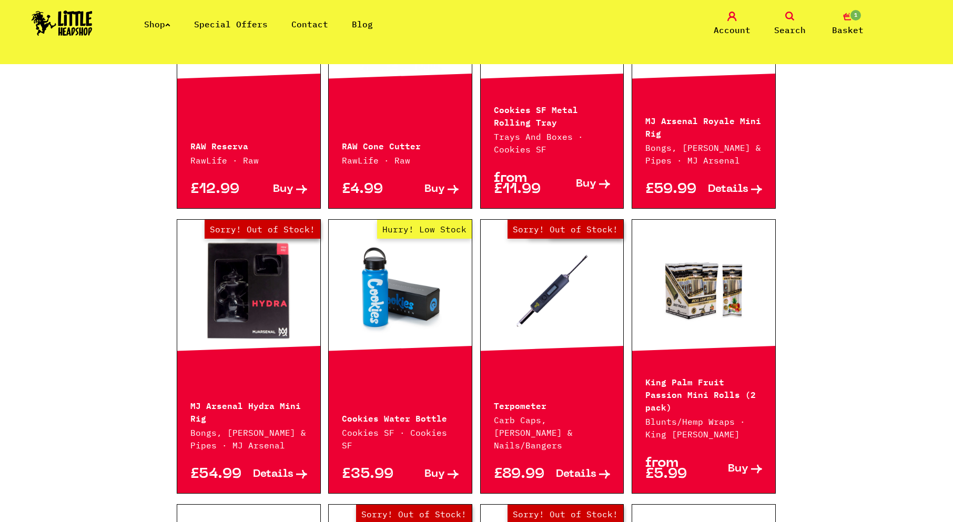
drag, startPoint x: 882, startPoint y: 257, endPoint x: 895, endPoint y: 236, distance: 25.1
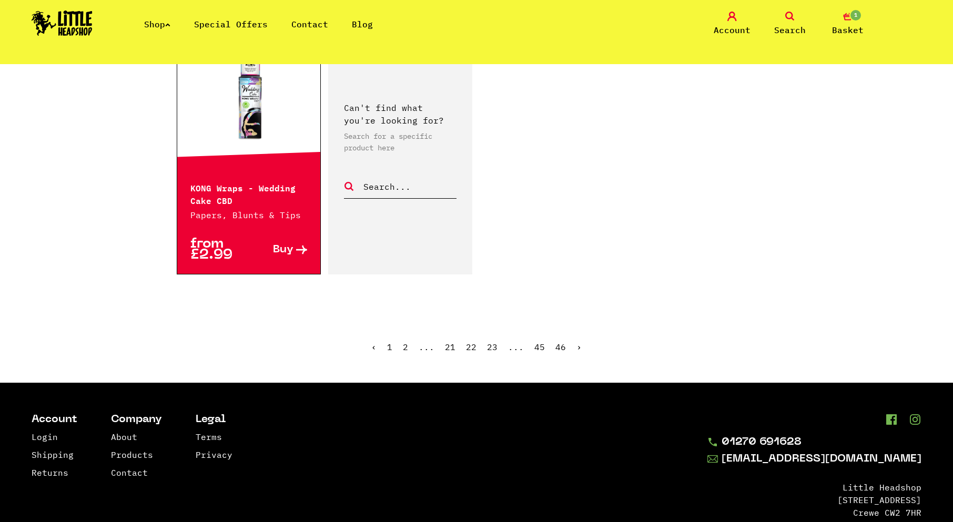
scroll to position [1736, 0]
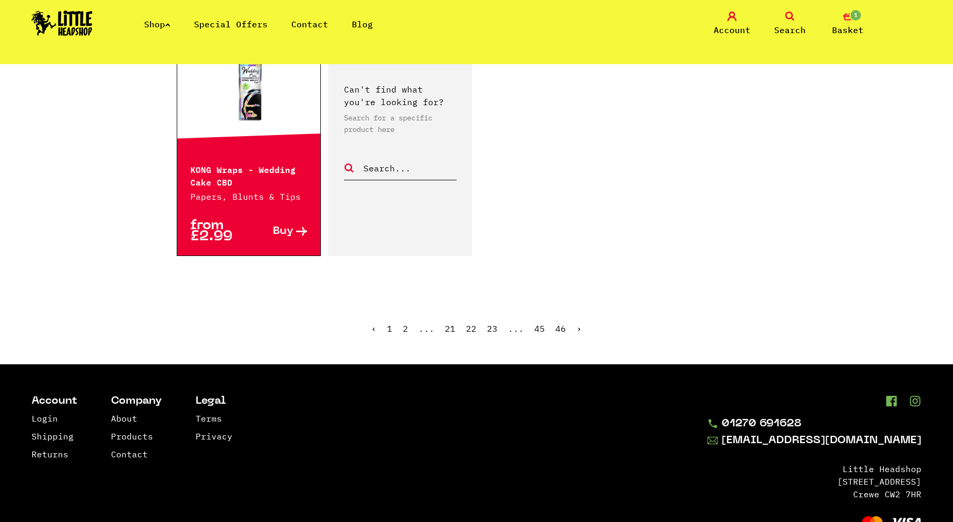
click at [579, 323] on link "›" at bounding box center [578, 328] width 5 height 11
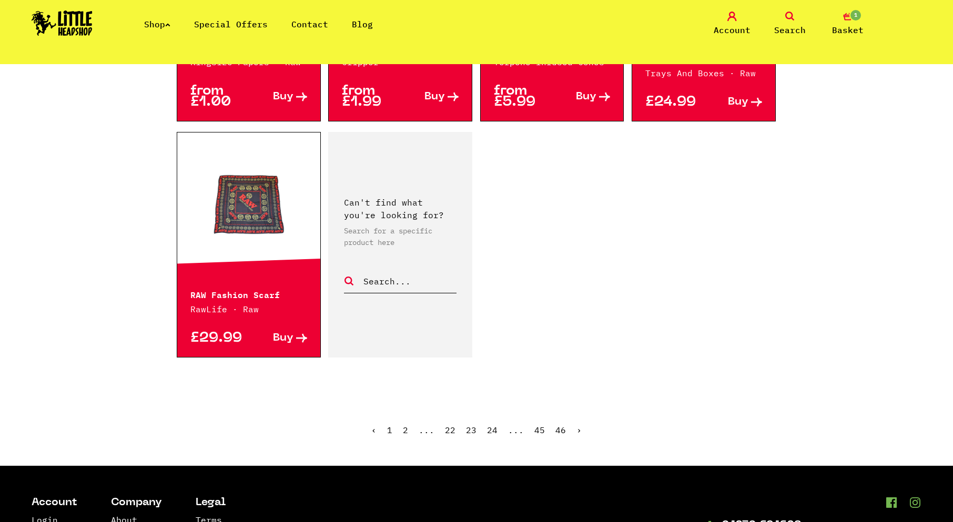
scroll to position [1578, 0]
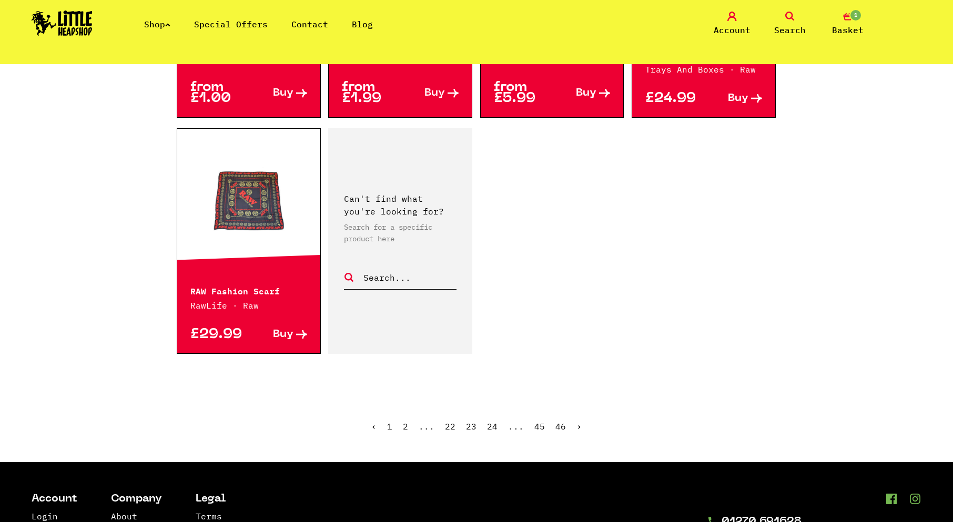
click at [579, 421] on link "›" at bounding box center [578, 426] width 5 height 11
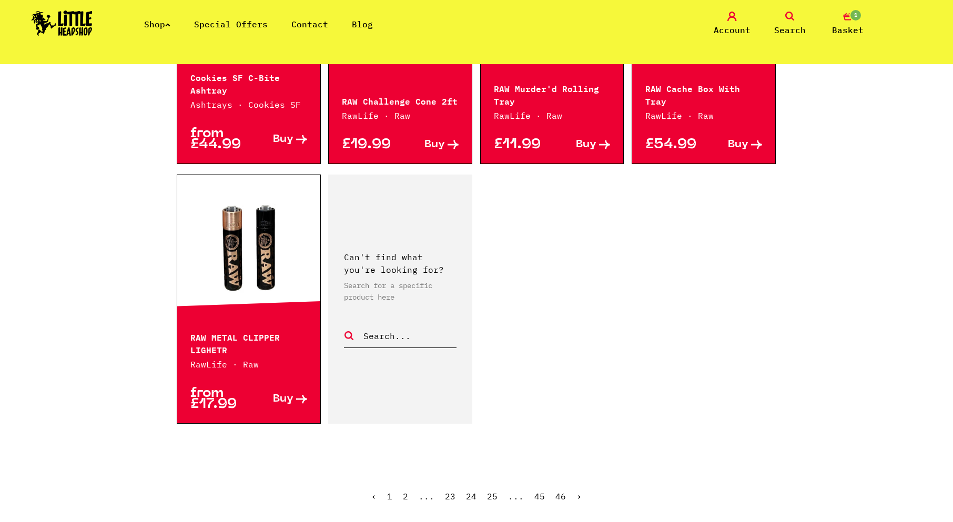
scroll to position [1525, 0]
